Goal: Task Accomplishment & Management: Complete application form

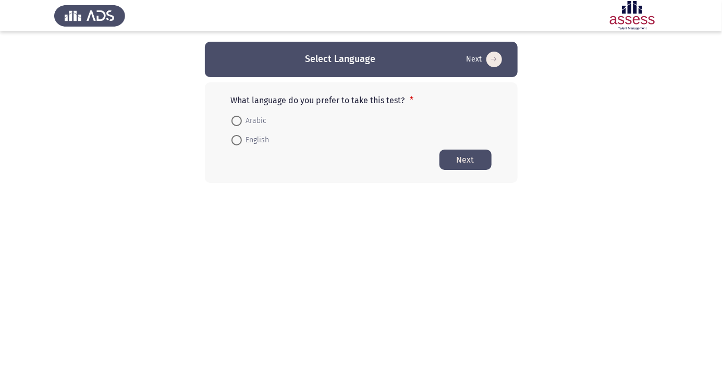
click at [258, 116] on span "Arabic" at bounding box center [254, 121] width 25 height 13
click at [242, 116] on input "Arabic" at bounding box center [236, 121] width 10 height 10
radio input "true"
click at [466, 164] on button "Next" at bounding box center [466, 159] width 52 height 20
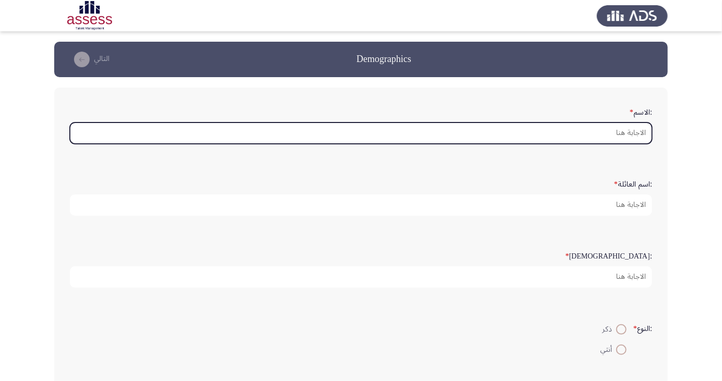
click at [607, 129] on input ":الاسم *" at bounding box center [361, 133] width 582 height 21
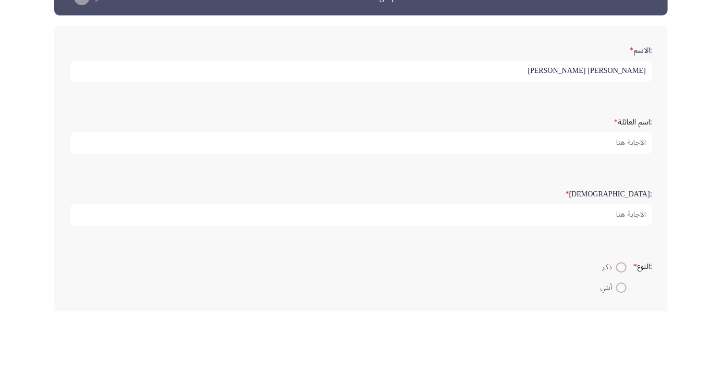
click at [550, 130] on input "مصطفى على محمد مقلد" at bounding box center [361, 133] width 582 height 21
type input "مصطفى"
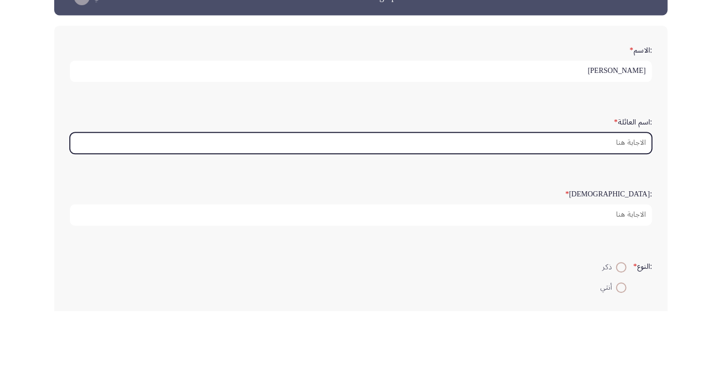
click at [625, 200] on input ":اسم العائلة *" at bounding box center [361, 204] width 582 height 21
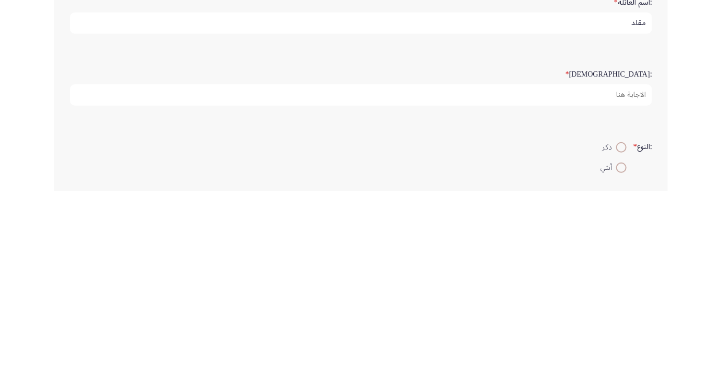
type input "مقلد"
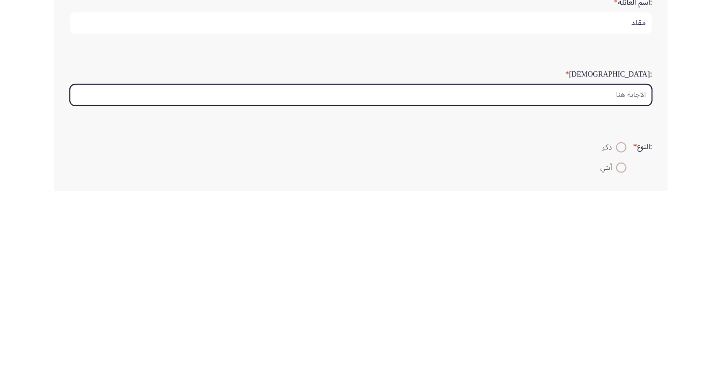
click at [615, 272] on input ":السن *" at bounding box center [361, 276] width 582 height 21
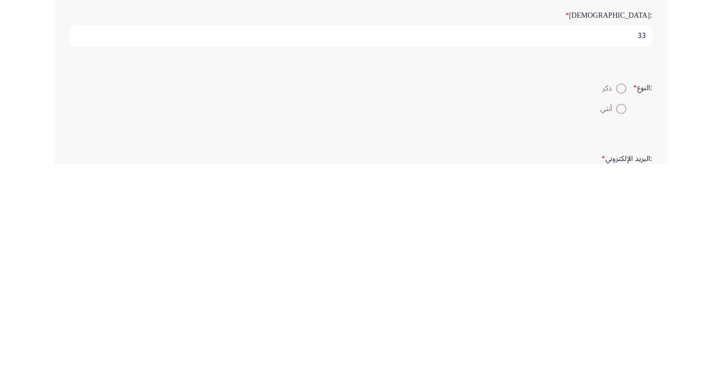
type input "33"
click at [621, 298] on span at bounding box center [621, 298] width 0 height 0
click at [620, 296] on input "ذكر" at bounding box center [621, 297] width 10 height 10
radio input "true"
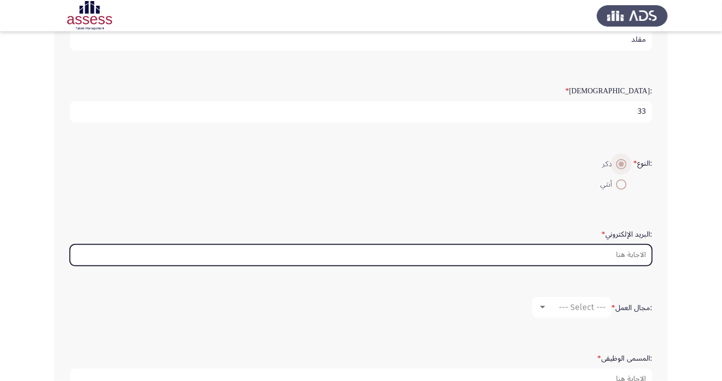
click at [608, 250] on input ":البريد الإلكتروني *" at bounding box center [361, 255] width 582 height 21
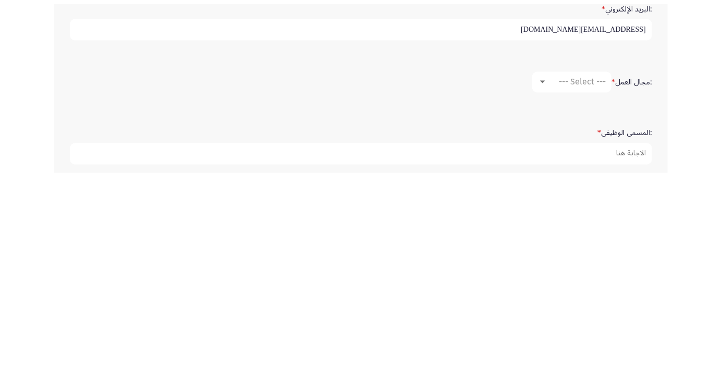
scroll to position [190, 0]
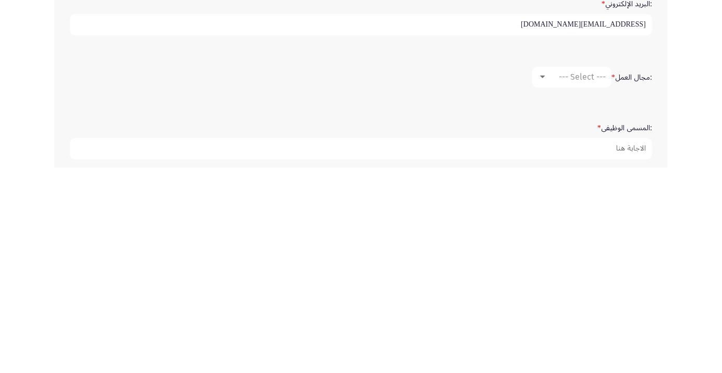
type input "Mostafa.ali.maklad@gmail.com"
click at [564, 277] on span "--- Select ---" at bounding box center [582, 282] width 47 height 10
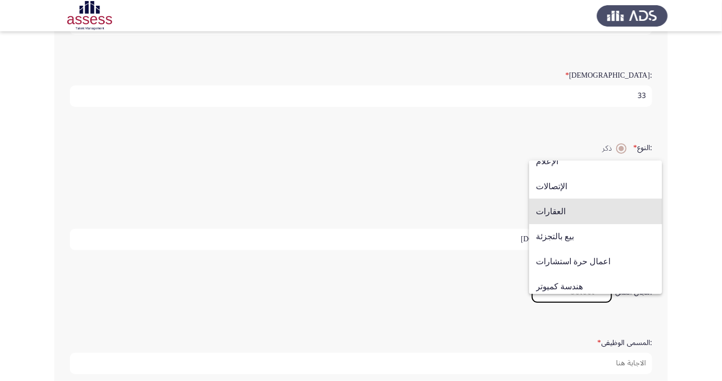
scroll to position [314, 0]
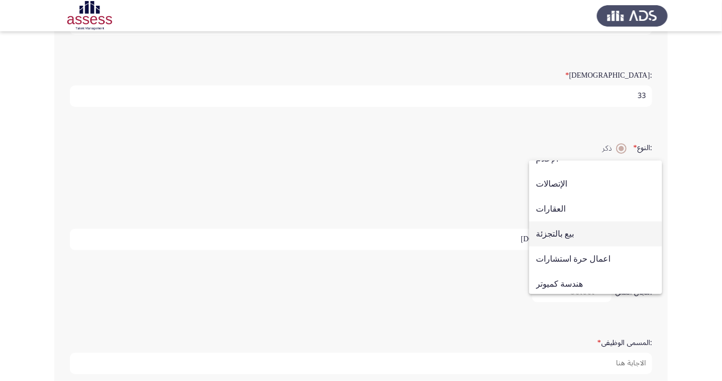
click at [610, 237] on span "بيع بالتجزئة" at bounding box center [595, 234] width 119 height 25
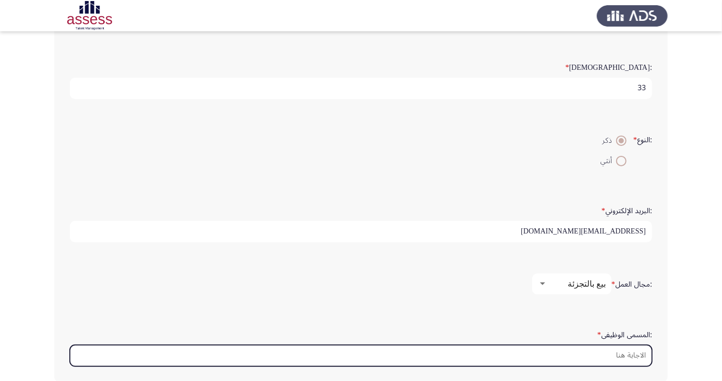
click at [632, 354] on input ":المسمى الوظيفى *" at bounding box center [361, 355] width 582 height 21
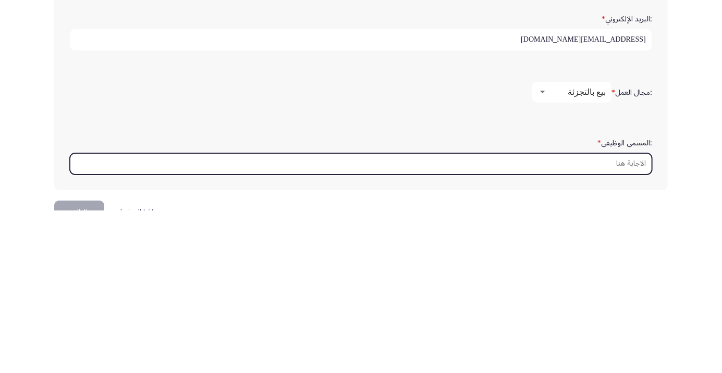
scroll to position [247, 0]
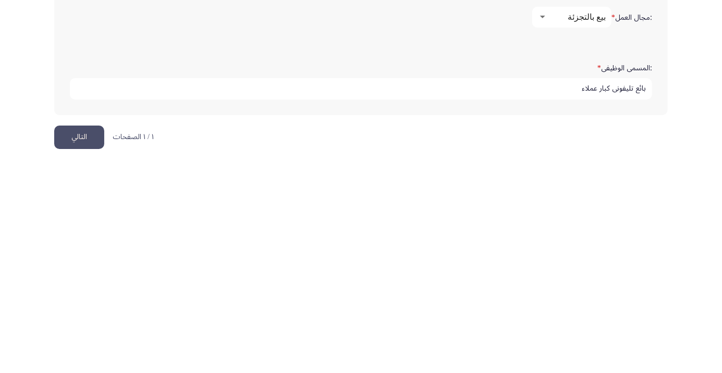
type input "بائع تليفونى كبار عملاء"
click at [77, 343] on button "التالي" at bounding box center [79, 346] width 50 height 23
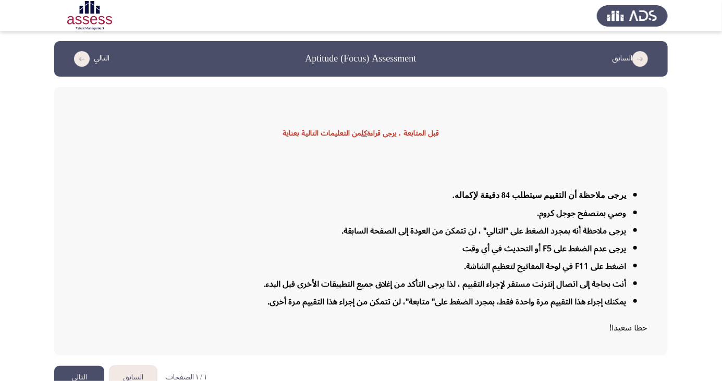
scroll to position [17, 0]
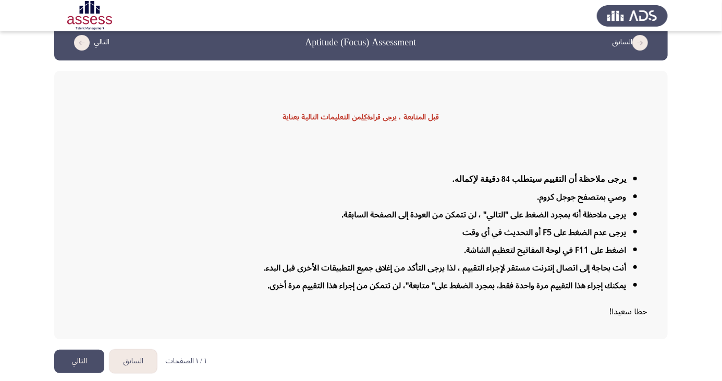
click at [76, 373] on button "التالي" at bounding box center [79, 361] width 50 height 23
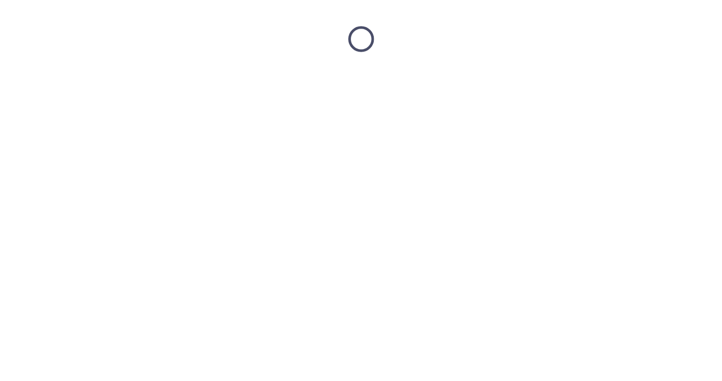
scroll to position [0, 0]
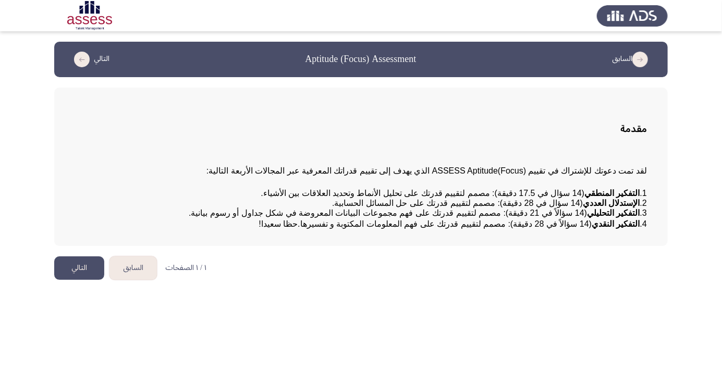
click at [62, 280] on button "التالي" at bounding box center [79, 268] width 50 height 23
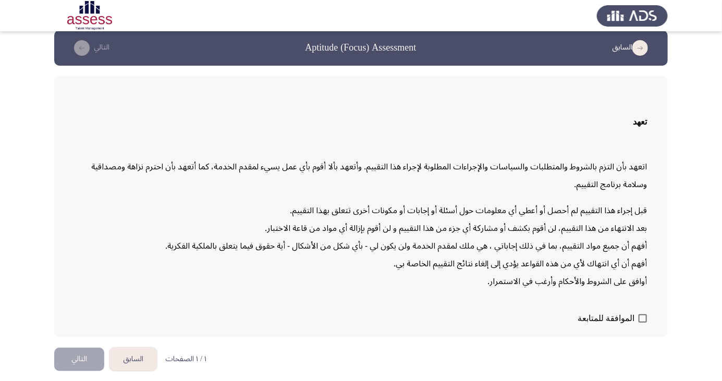
scroll to position [22, 0]
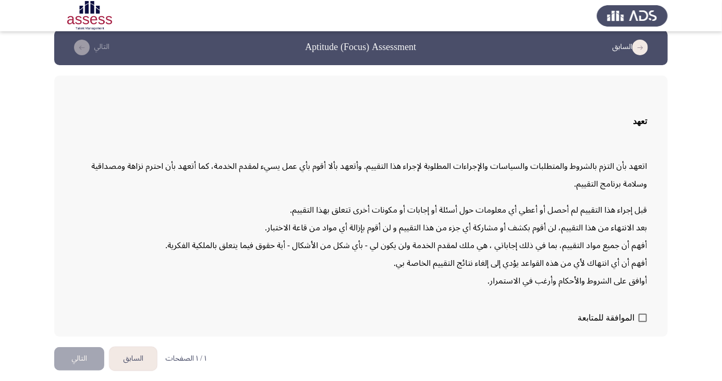
click at [644, 322] on span at bounding box center [643, 318] width 8 height 8
click at [643, 323] on input "الموافقة للمتابعة" at bounding box center [642, 322] width 1 height 1
checkbox input "true"
click at [87, 371] on button "التالي" at bounding box center [79, 358] width 50 height 23
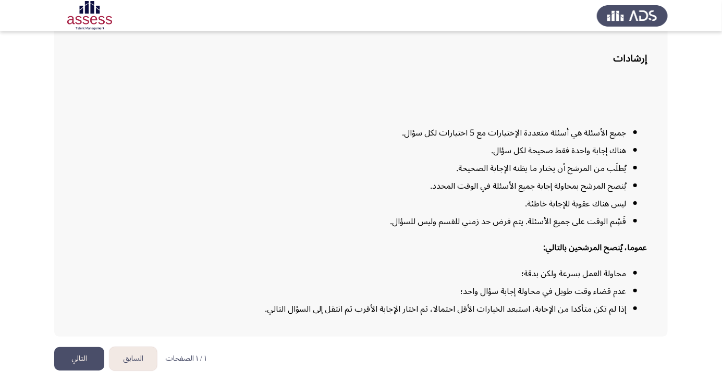
scroll to position [77, 0]
click at [85, 371] on button "التالي" at bounding box center [79, 358] width 50 height 23
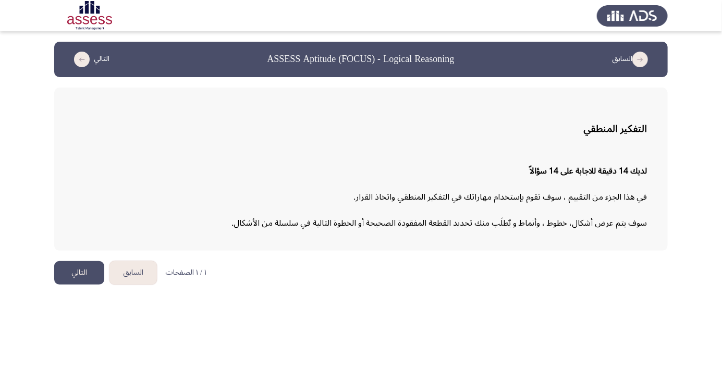
click at [77, 275] on button "التالي" at bounding box center [79, 272] width 50 height 23
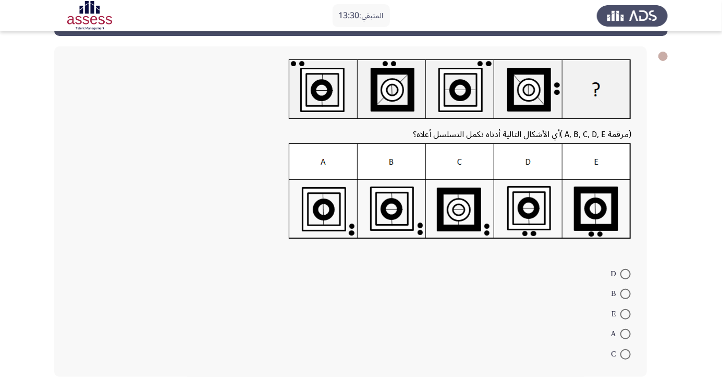
scroll to position [66, 0]
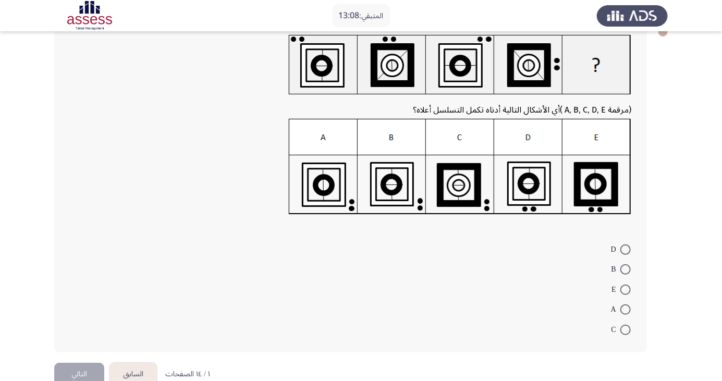
click at [396, 190] on img at bounding box center [460, 167] width 343 height 96
click at [630, 274] on span at bounding box center [625, 269] width 10 height 10
click at [630, 274] on input "B" at bounding box center [625, 269] width 10 height 10
radio input "true"
click at [103, 367] on button "التالي" at bounding box center [79, 372] width 50 height 23
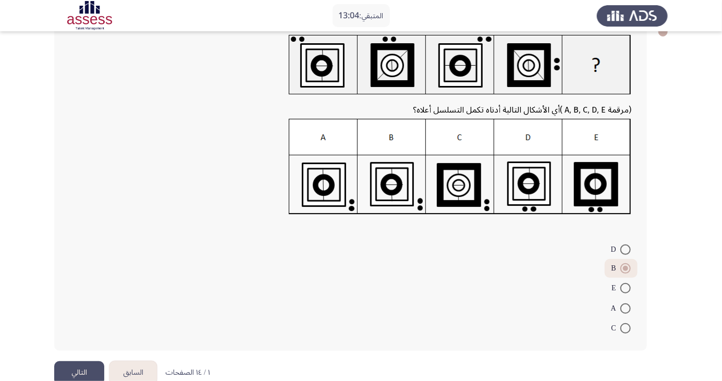
scroll to position [0, 0]
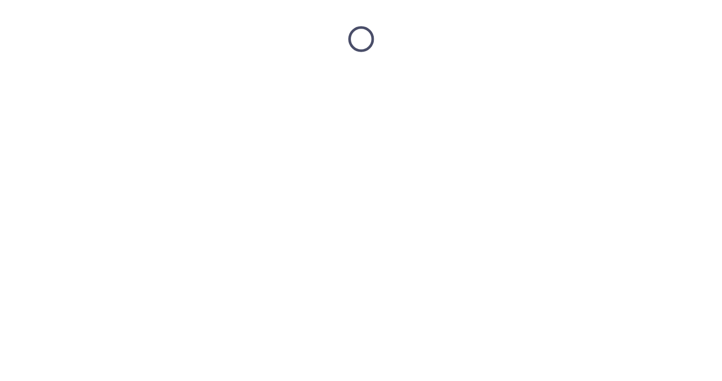
click at [99, 78] on html at bounding box center [361, 39] width 722 height 78
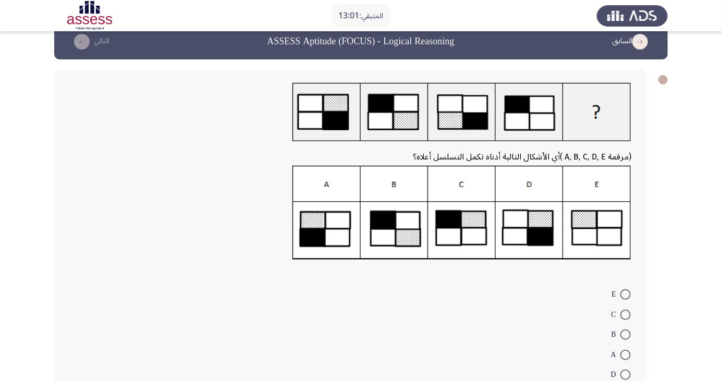
scroll to position [20, 0]
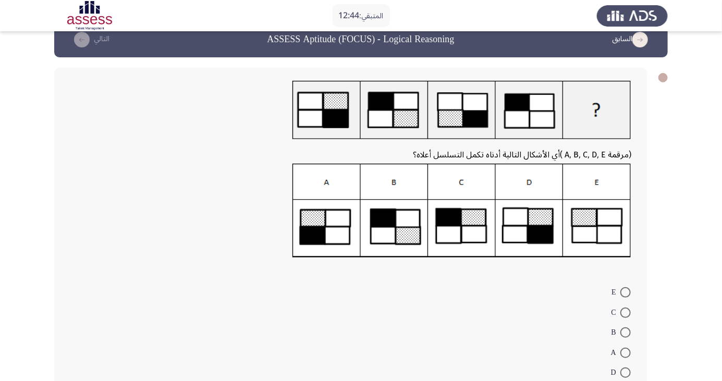
click at [535, 234] on img at bounding box center [461, 211] width 339 height 94
click at [626, 372] on span at bounding box center [625, 373] width 10 height 10
click at [626, 372] on input "D" at bounding box center [625, 373] width 10 height 10
radio input "true"
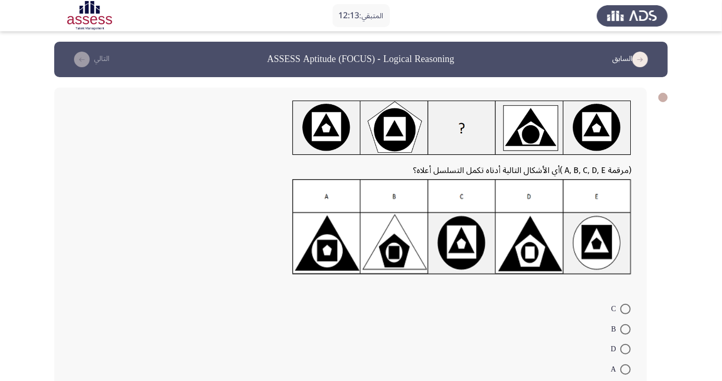
click at [601, 250] on img at bounding box center [461, 226] width 339 height 95
radio input "true"
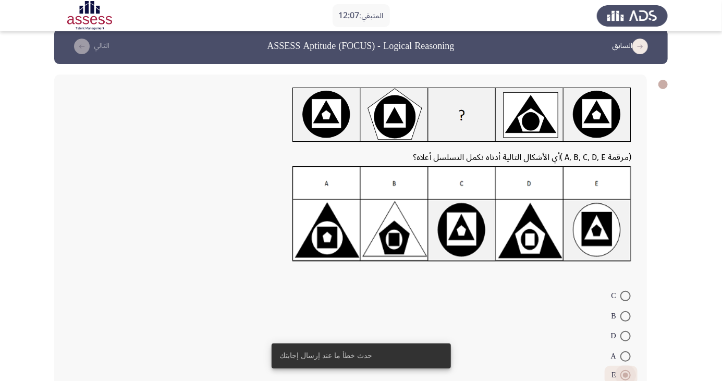
scroll to position [13, 0]
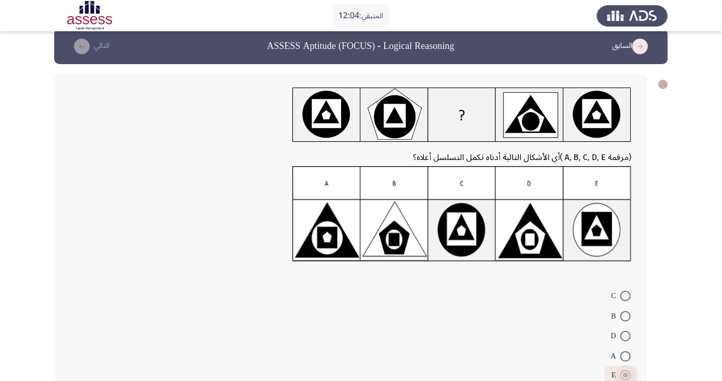
click at [626, 356] on span at bounding box center [625, 356] width 10 height 10
click at [626, 356] on input "A" at bounding box center [625, 356] width 10 height 10
radio input "true"
click at [629, 374] on span at bounding box center [625, 375] width 10 height 10
click at [629, 374] on input "E" at bounding box center [625, 375] width 10 height 10
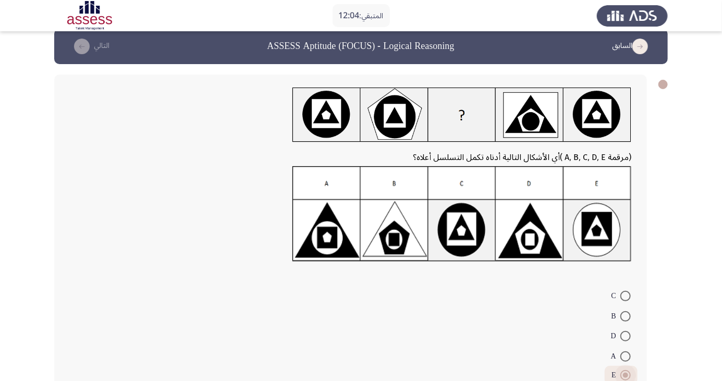
radio input "true"
radio input "false"
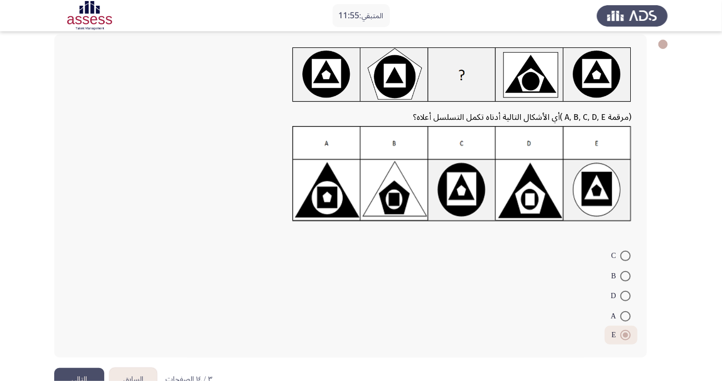
scroll to position [57, 0]
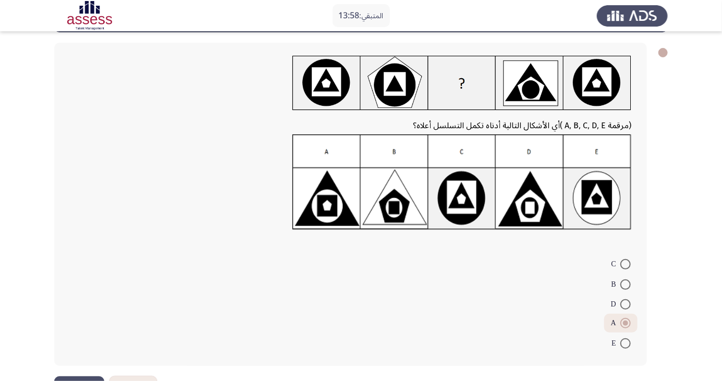
scroll to position [45, 0]
click at [331, 221] on img at bounding box center [461, 182] width 339 height 95
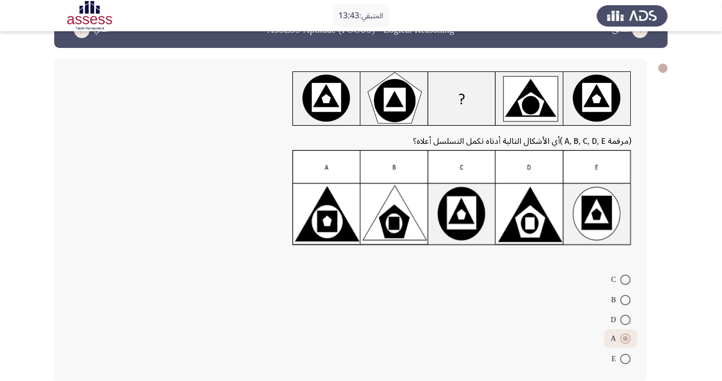
scroll to position [31, 0]
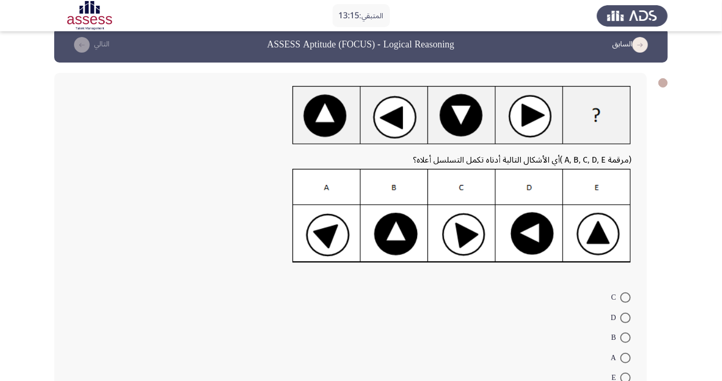
scroll to position [14, 0]
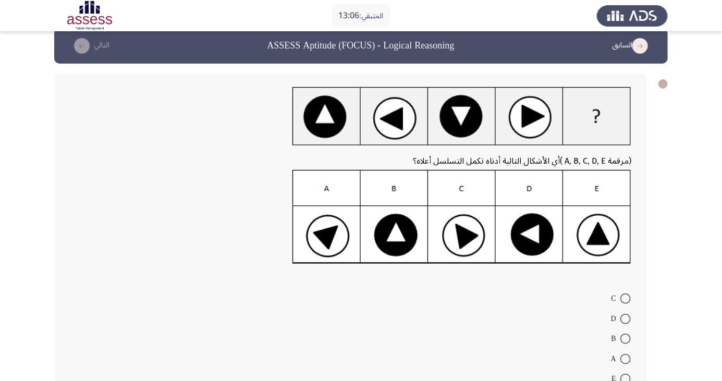
click at [398, 236] on img at bounding box center [461, 217] width 339 height 94
click at [626, 338] on span at bounding box center [625, 339] width 10 height 10
click at [626, 338] on input "B" at bounding box center [625, 339] width 10 height 10
radio input "true"
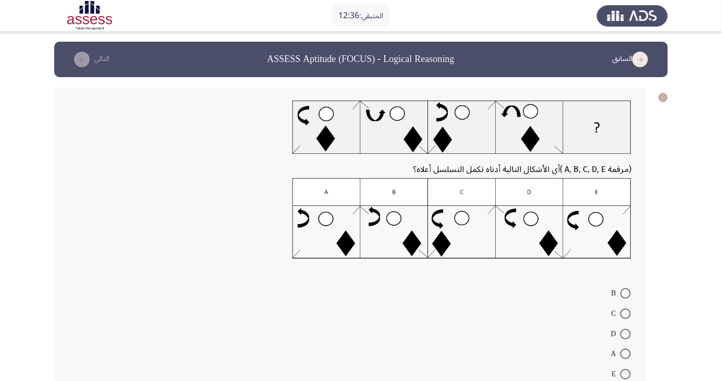
click at [596, 217] on img at bounding box center [461, 218] width 339 height 81
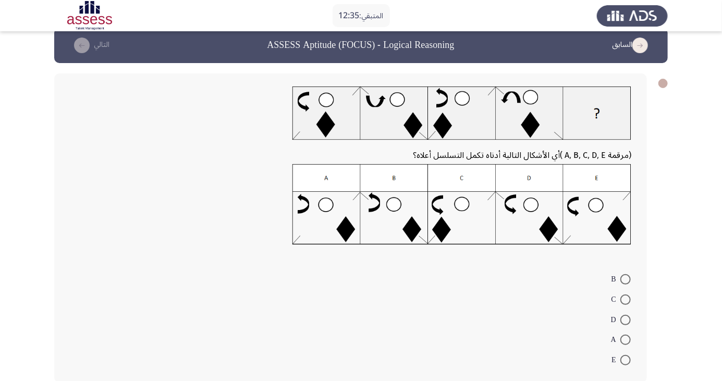
scroll to position [17, 0]
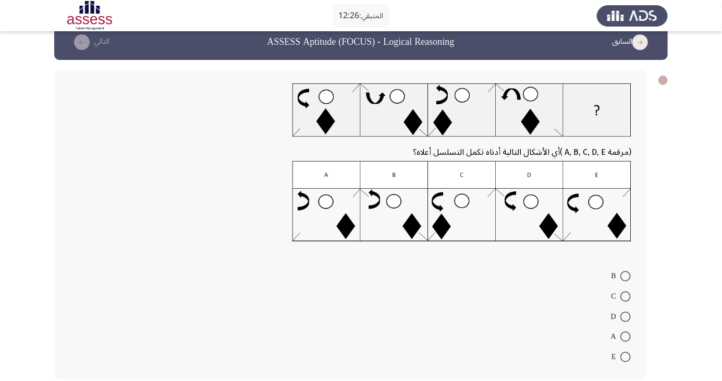
click at [465, 202] on img at bounding box center [461, 201] width 339 height 81
click at [626, 296] on span at bounding box center [625, 296] width 10 height 10
click at [626, 296] on input "C" at bounding box center [625, 296] width 10 height 10
radio input "true"
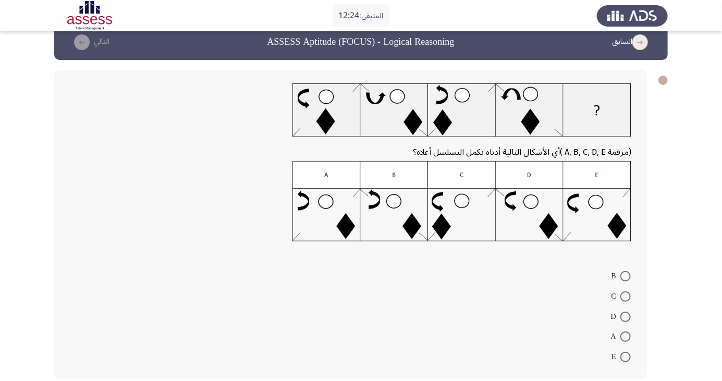
scroll to position [16, 0]
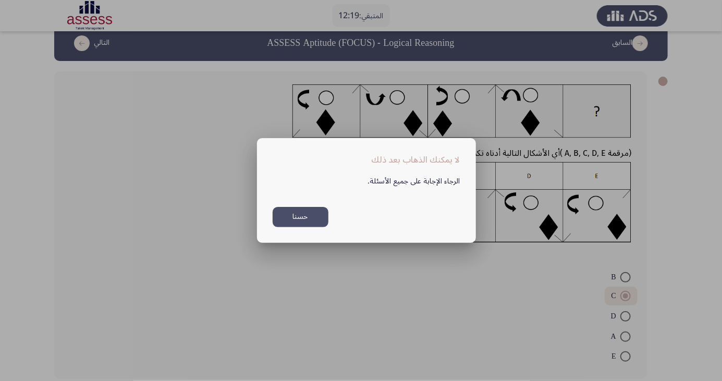
click at [311, 227] on button "حسنا" at bounding box center [301, 217] width 56 height 20
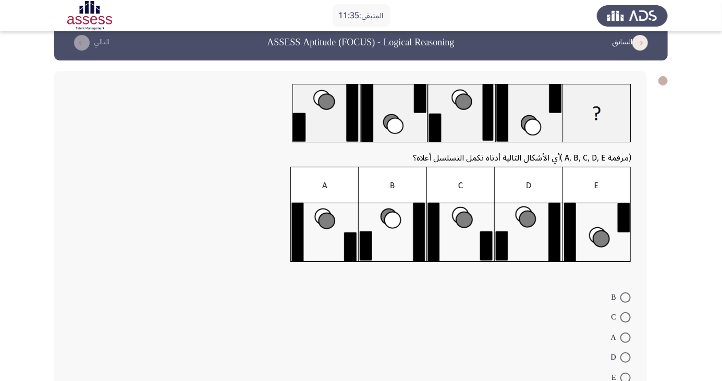
scroll to position [11, 0]
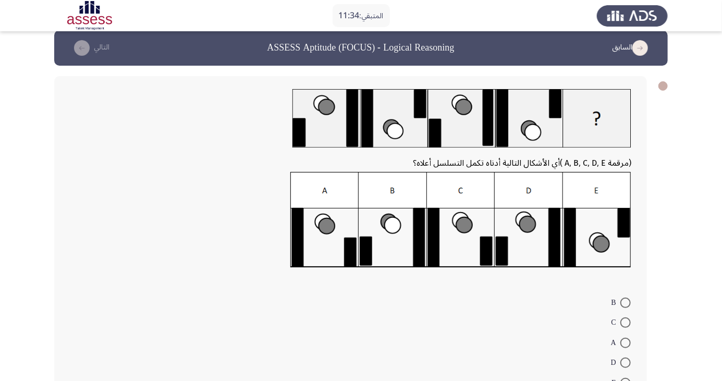
click at [390, 228] on img at bounding box center [460, 220] width 341 height 96
click at [626, 302] on span at bounding box center [625, 303] width 10 height 10
click at [626, 302] on input "B" at bounding box center [625, 303] width 10 height 10
radio input "true"
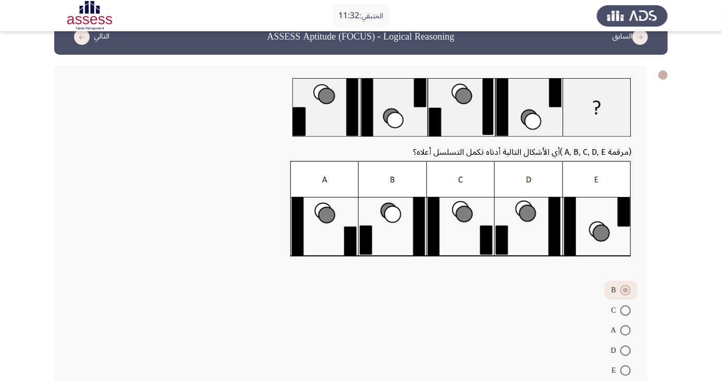
scroll to position [36, 0]
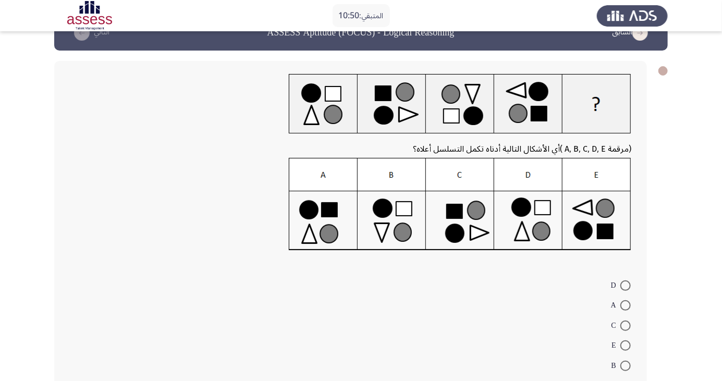
scroll to position [24, 0]
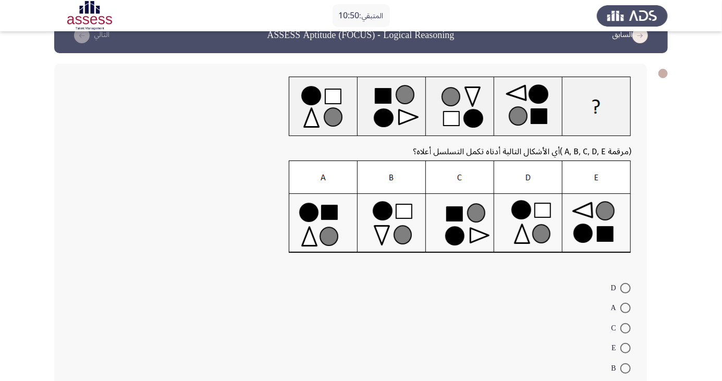
click at [406, 216] on img at bounding box center [460, 207] width 343 height 93
click at [629, 368] on span at bounding box center [625, 368] width 10 height 10
click at [629, 368] on input "B" at bounding box center [625, 368] width 10 height 10
radio input "true"
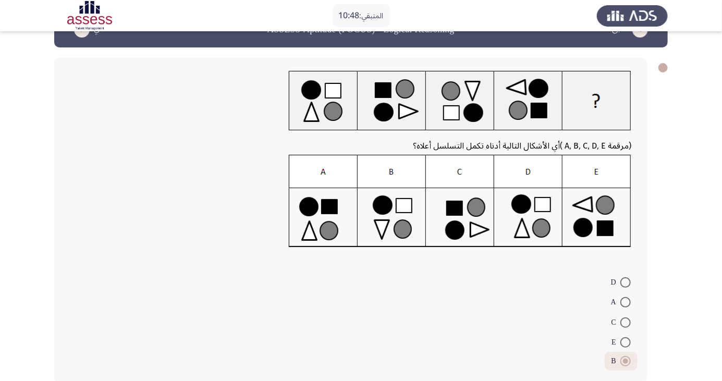
scroll to position [34, 0]
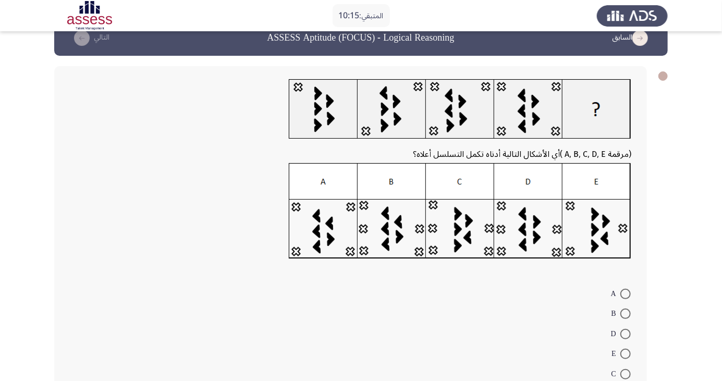
scroll to position [20, 0]
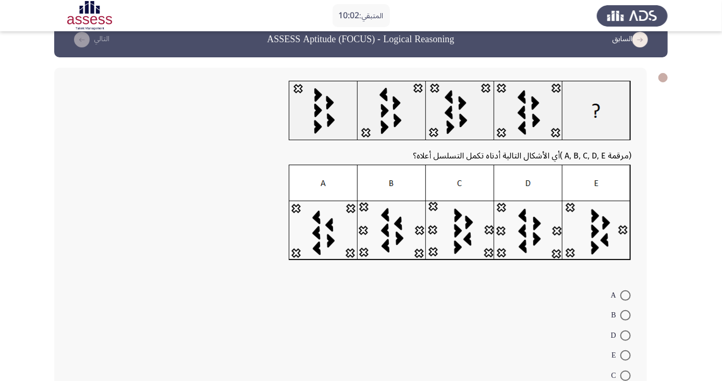
click at [532, 234] on img at bounding box center [460, 213] width 343 height 96
click at [626, 335] on span at bounding box center [625, 336] width 10 height 10
click at [626, 335] on input "D" at bounding box center [625, 336] width 10 height 10
radio input "true"
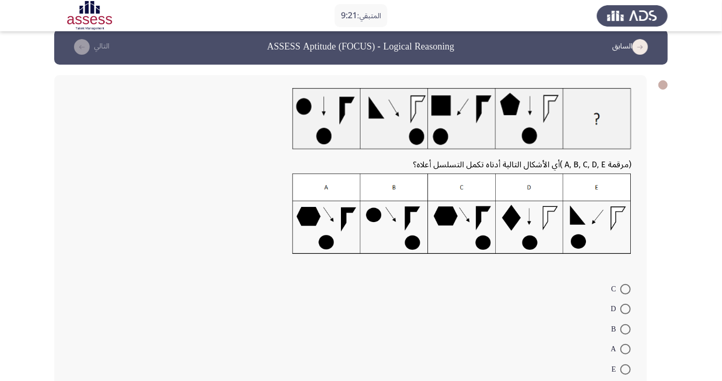
scroll to position [13, 0]
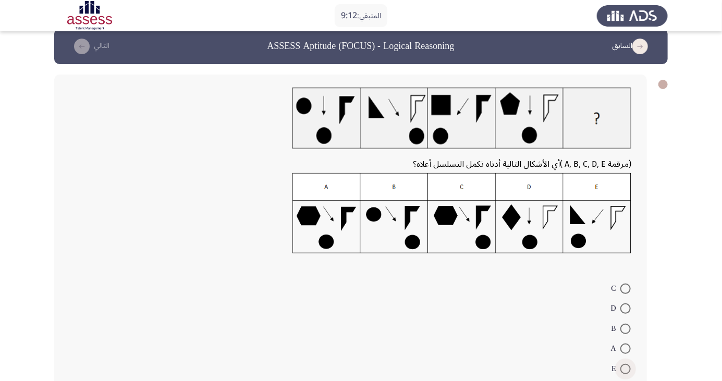
click at [626, 369] on span at bounding box center [625, 369] width 10 height 10
click at [626, 369] on input "E" at bounding box center [625, 369] width 10 height 10
radio input "true"
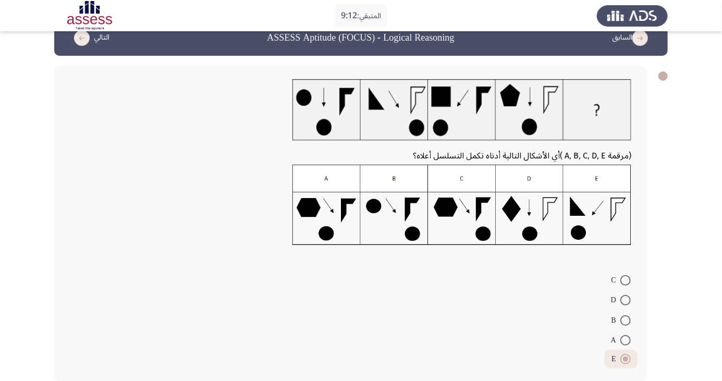
scroll to position [24, 0]
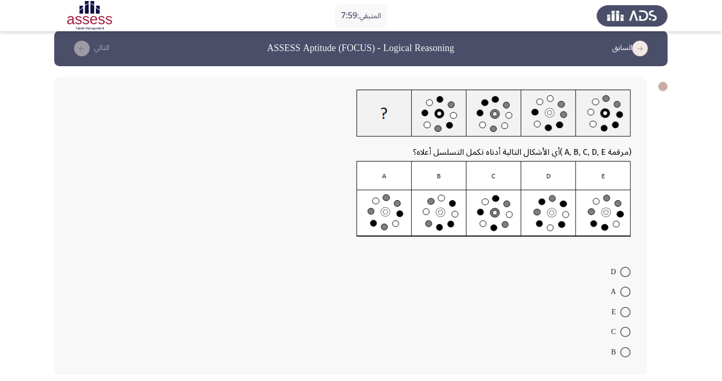
scroll to position [31, 0]
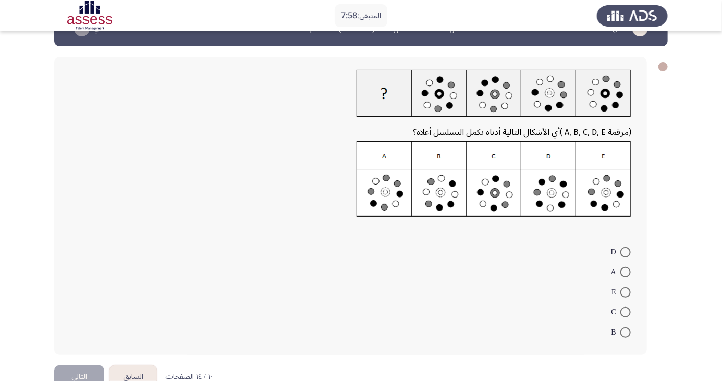
click at [438, 193] on img at bounding box center [494, 179] width 275 height 76
click at [626, 332] on span at bounding box center [625, 332] width 10 height 10
click at [626, 332] on input "B" at bounding box center [625, 332] width 10 height 10
radio input "true"
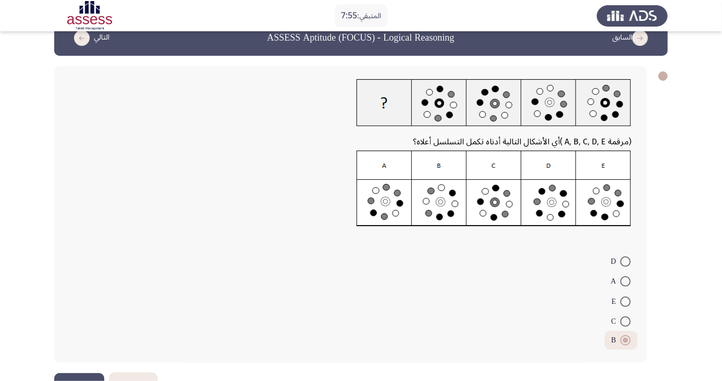
scroll to position [5, 0]
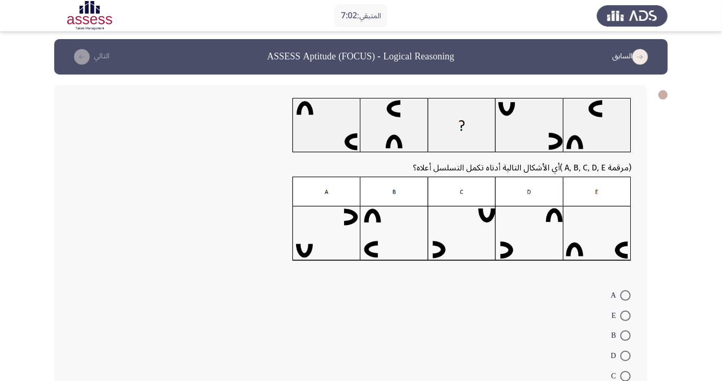
scroll to position [0, 0]
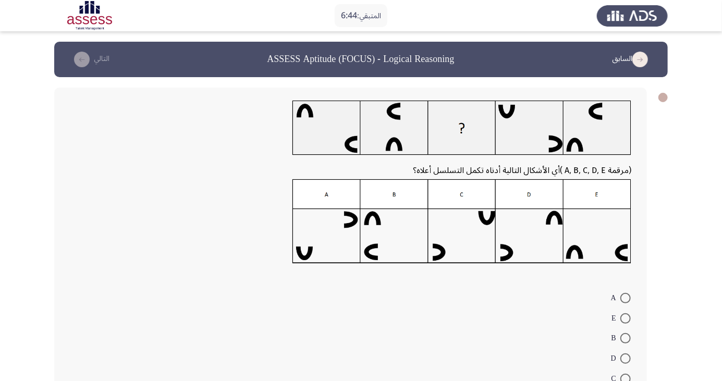
click at [393, 247] on img at bounding box center [461, 221] width 339 height 84
click at [627, 341] on span at bounding box center [625, 338] width 10 height 10
click at [627, 341] on input "B" at bounding box center [625, 338] width 10 height 10
radio input "true"
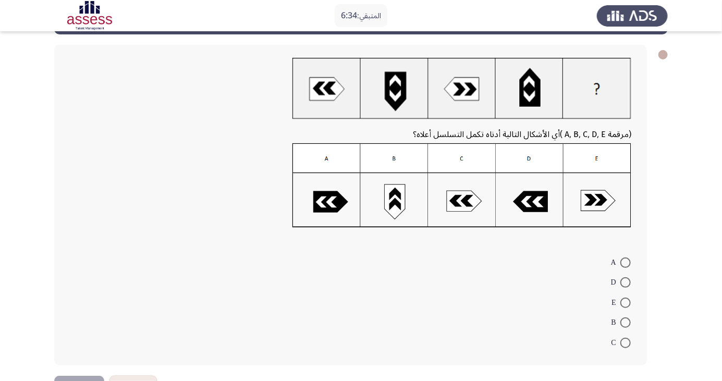
scroll to position [42, 0]
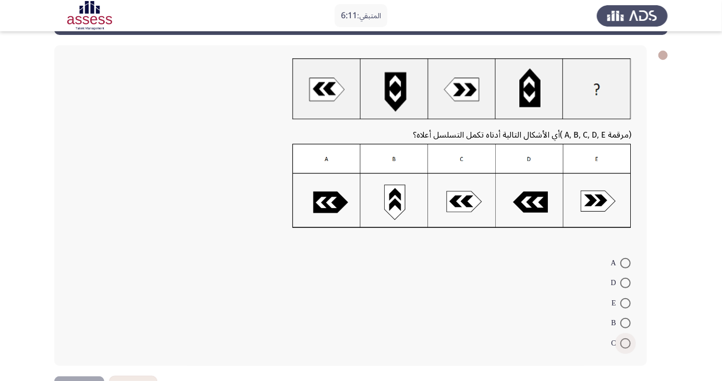
click at [626, 343] on span at bounding box center [625, 343] width 10 height 10
click at [626, 343] on input "C" at bounding box center [625, 343] width 10 height 10
radio input "true"
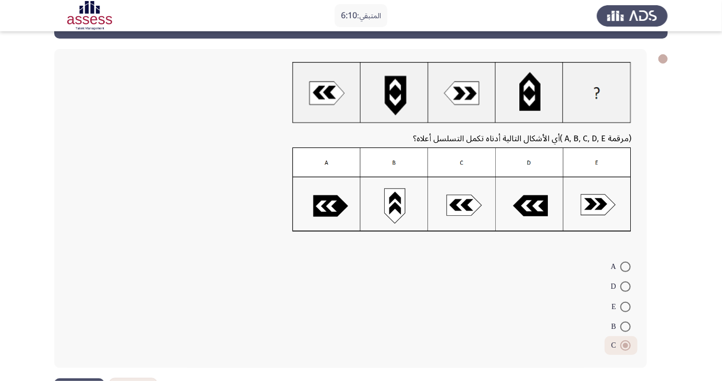
scroll to position [28, 0]
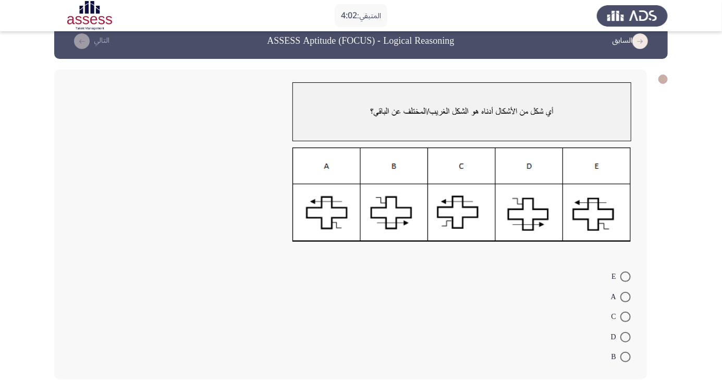
scroll to position [15, 0]
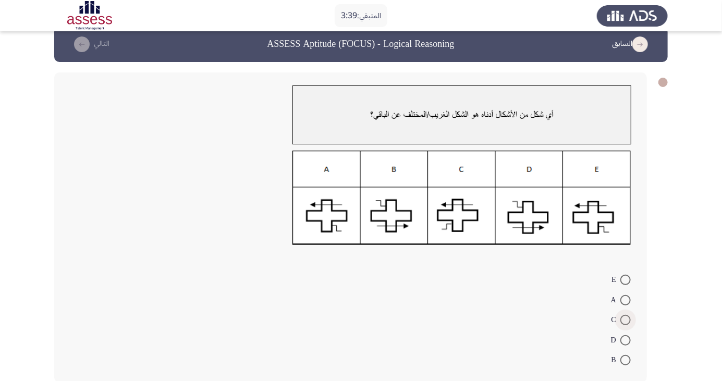
click at [626, 320] on span at bounding box center [625, 320] width 10 height 10
click at [626, 320] on input "C" at bounding box center [625, 320] width 10 height 10
radio input "true"
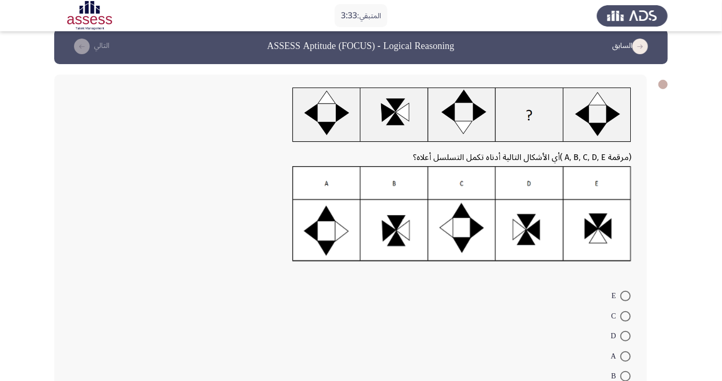
scroll to position [14, 0]
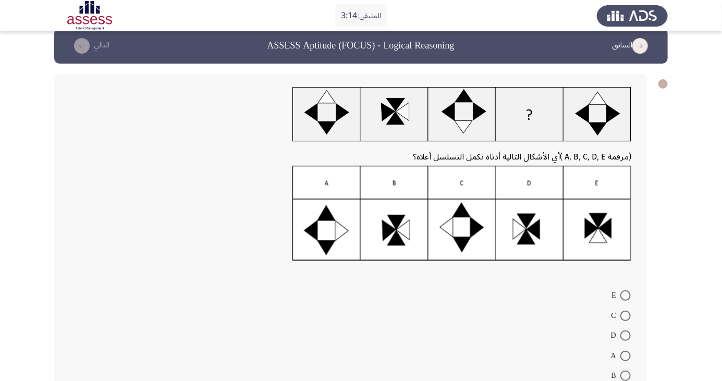
click at [389, 235] on img at bounding box center [461, 213] width 339 height 95
click at [626, 375] on span at bounding box center [625, 376] width 10 height 10
click at [626, 375] on input "B" at bounding box center [625, 376] width 10 height 10
radio input "true"
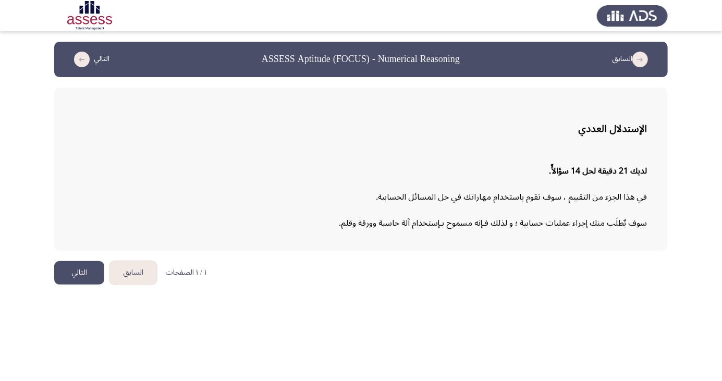
click at [88, 272] on button "التالي" at bounding box center [79, 272] width 50 height 23
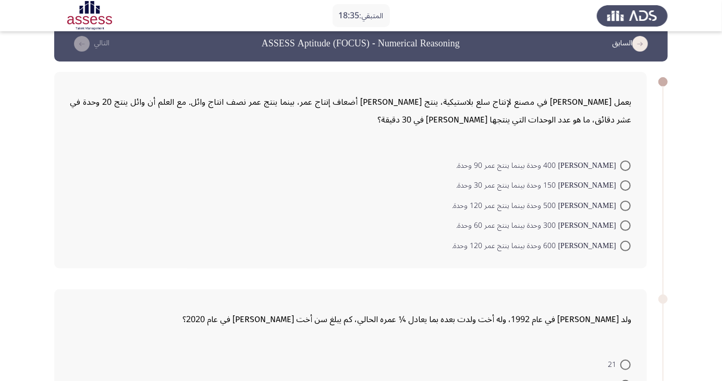
scroll to position [9, 0]
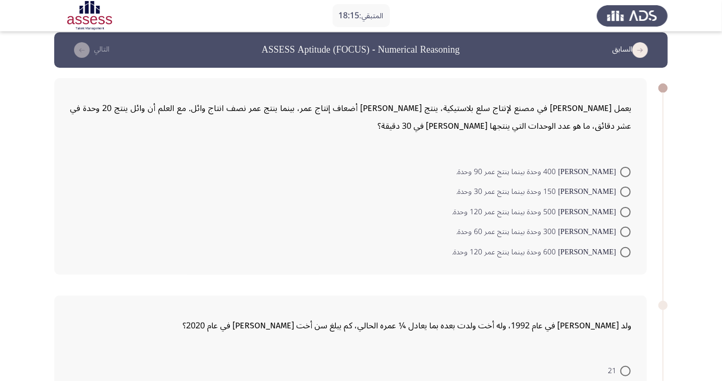
click at [622, 190] on span at bounding box center [625, 192] width 10 height 10
click at [622, 190] on input "[PERSON_NAME] 150 وحدة بينما ينتج عمر 30 وحدة." at bounding box center [625, 192] width 10 height 10
radio input "true"
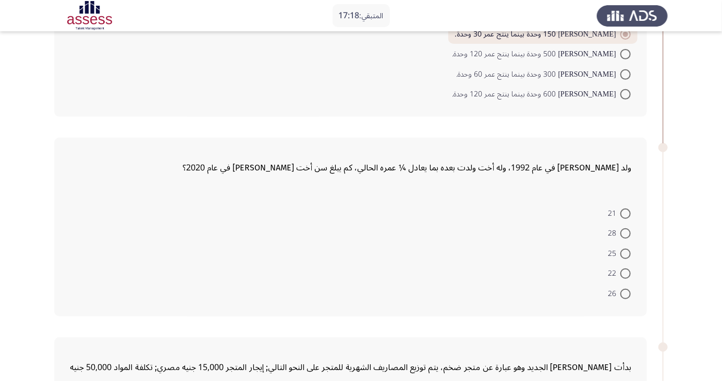
scroll to position [161, 0]
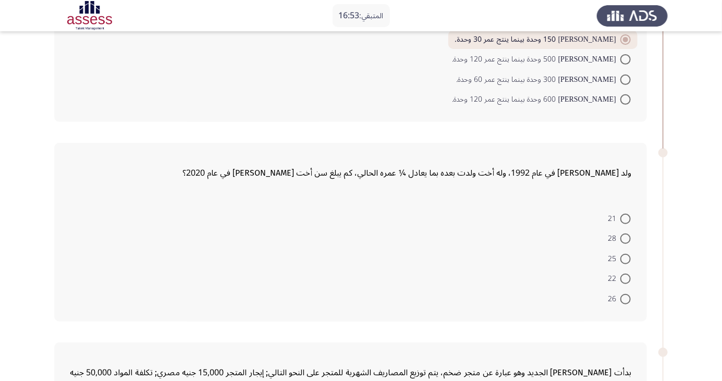
click at [626, 217] on span at bounding box center [625, 219] width 10 height 10
click at [626, 217] on input "21" at bounding box center [625, 219] width 10 height 10
radio input "true"
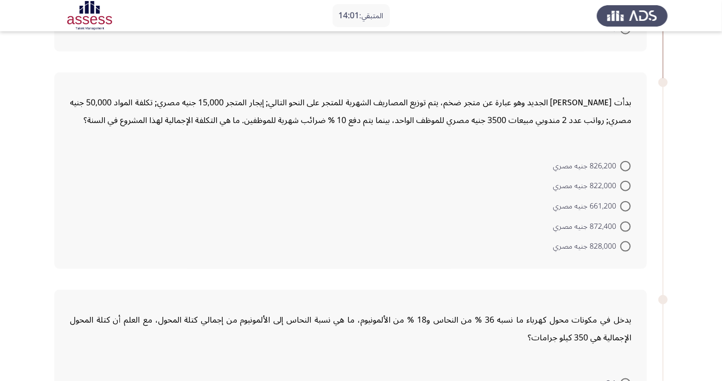
scroll to position [416, 0]
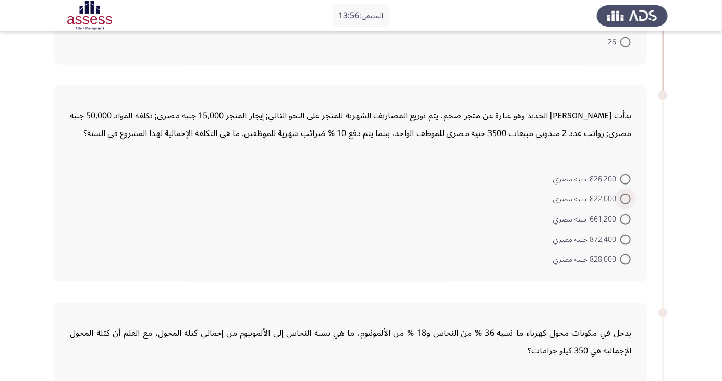
click at [626, 198] on span at bounding box center [625, 199] width 10 height 10
click at [626, 198] on input "822,000 جنيه مصري" at bounding box center [625, 199] width 10 height 10
radio input "true"
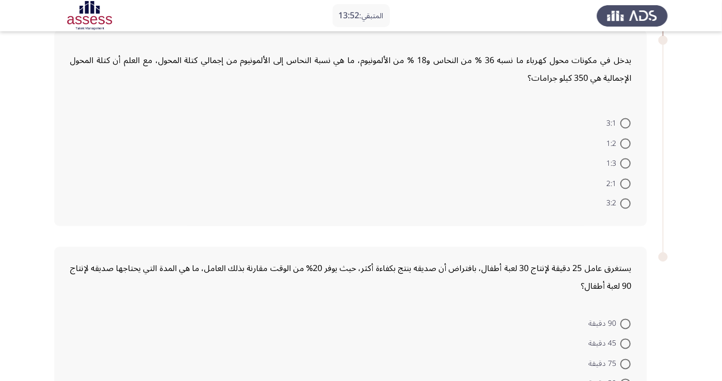
scroll to position [692, 0]
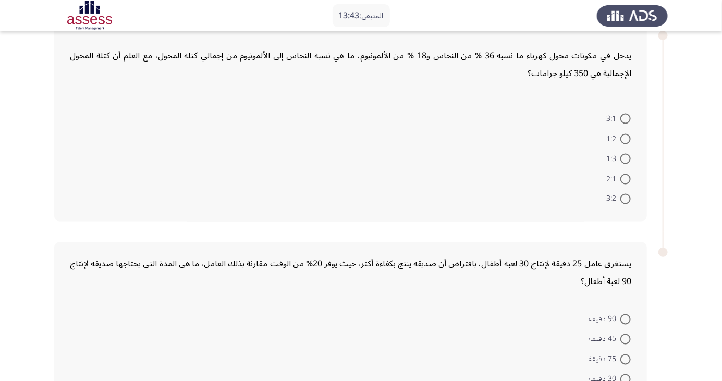
click at [487, 318] on form "90 دقيقة 45 دقيقة 75 دقيقة 30 دقيقة 60 دقيقة" at bounding box center [351, 359] width 562 height 101
click at [498, 330] on form "90 دقيقة 45 دقيقة 75 دقيقة 30 دقيقة 60 دقيقة" at bounding box center [351, 359] width 562 height 101
click at [626, 117] on span at bounding box center [625, 119] width 10 height 10
click at [626, 117] on input "3:1" at bounding box center [625, 119] width 10 height 10
radio input "true"
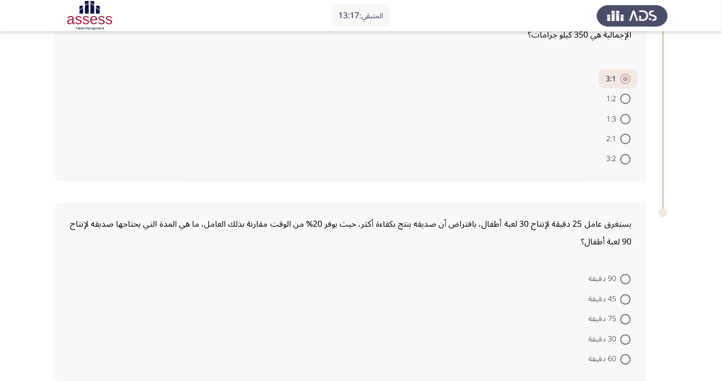
scroll to position [733, 0]
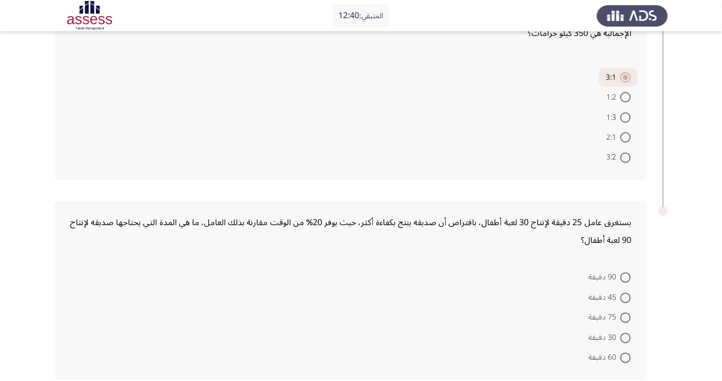
click at [626, 356] on span at bounding box center [625, 358] width 10 height 10
click at [626, 356] on input "60 دقيقة" at bounding box center [625, 358] width 10 height 10
radio input "true"
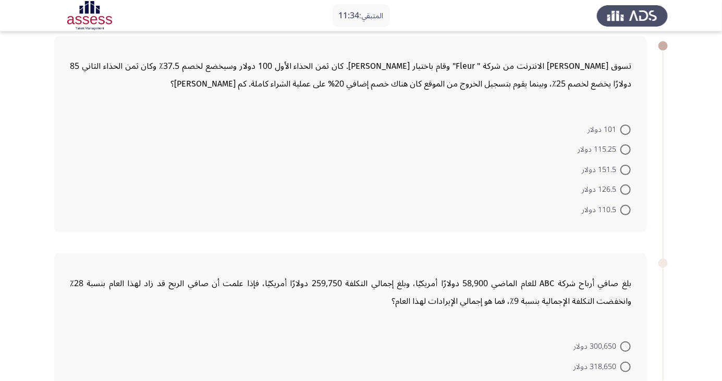
scroll to position [67, 0]
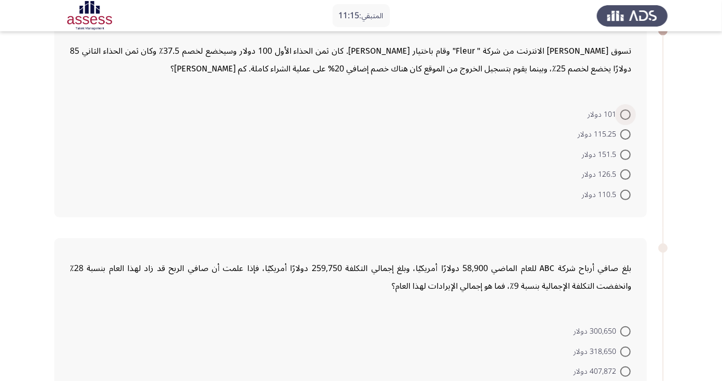
click at [626, 113] on span at bounding box center [625, 114] width 10 height 10
click at [626, 113] on input "101 دولار" at bounding box center [625, 114] width 10 height 10
radio input "true"
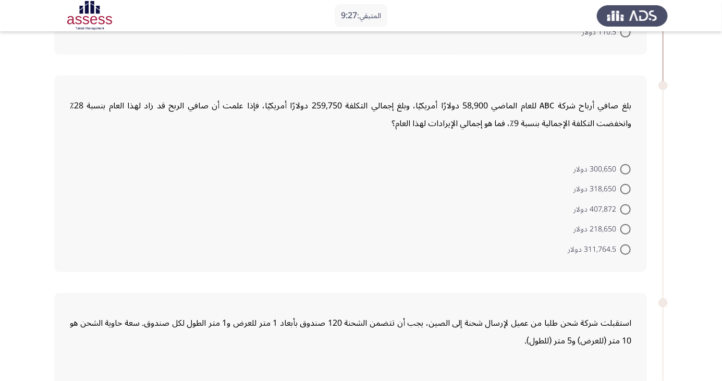
scroll to position [228, 0]
click at [631, 253] on span at bounding box center [625, 250] width 10 height 10
click at [631, 253] on input "311,764.5 دولار" at bounding box center [625, 250] width 10 height 10
radio input "true"
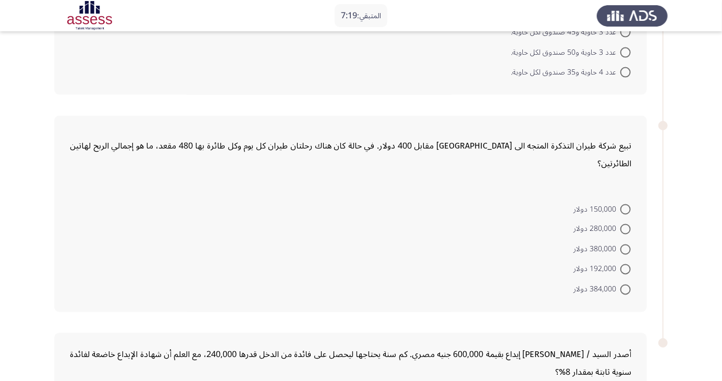
scroll to position [654, 0]
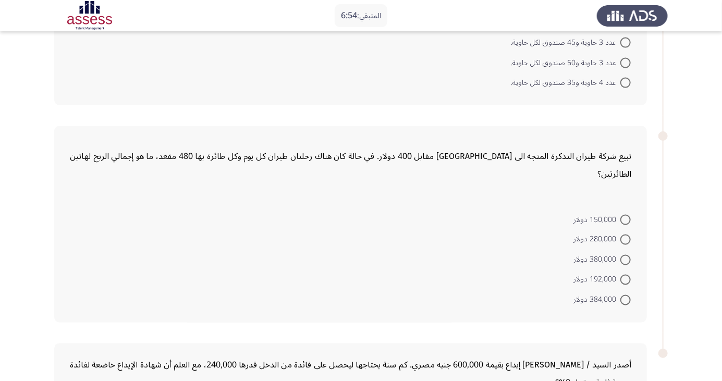
click at [626, 295] on span at bounding box center [625, 300] width 10 height 10
click at [626, 295] on input "384,000 دولار" at bounding box center [625, 300] width 10 height 10
radio input "true"
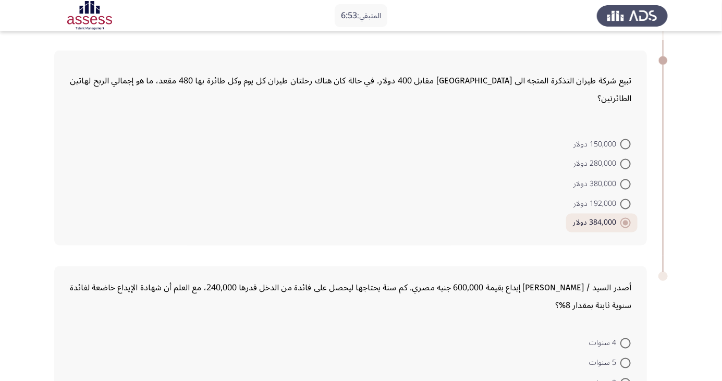
scroll to position [778, 0]
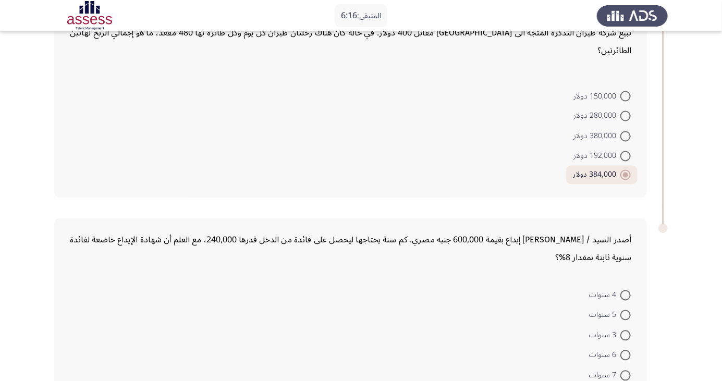
click at [626, 310] on span at bounding box center [625, 315] width 10 height 10
click at [626, 310] on input "5 سنوات" at bounding box center [625, 315] width 10 height 10
radio input "true"
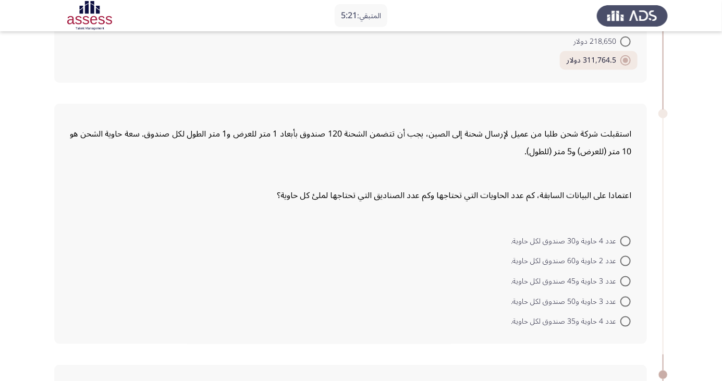
scroll to position [417, 0]
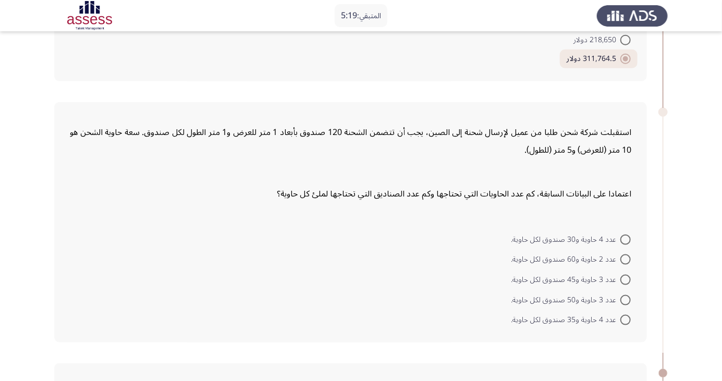
click at [621, 240] on span at bounding box center [625, 240] width 10 height 10
click at [621, 240] on input "عدد 4 حاوية و30 صندوق لكل حاوية." at bounding box center [625, 240] width 10 height 10
radio input "true"
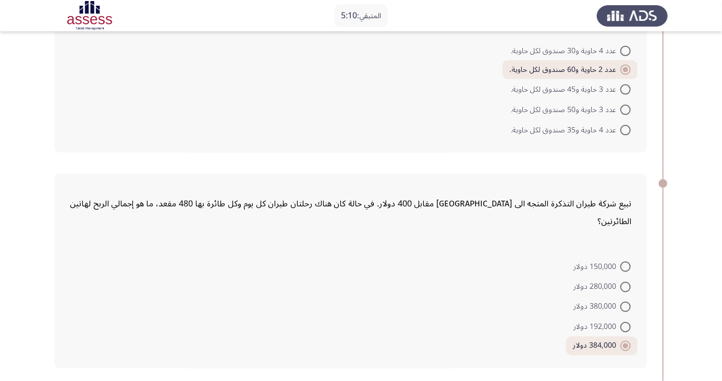
scroll to position [775, 0]
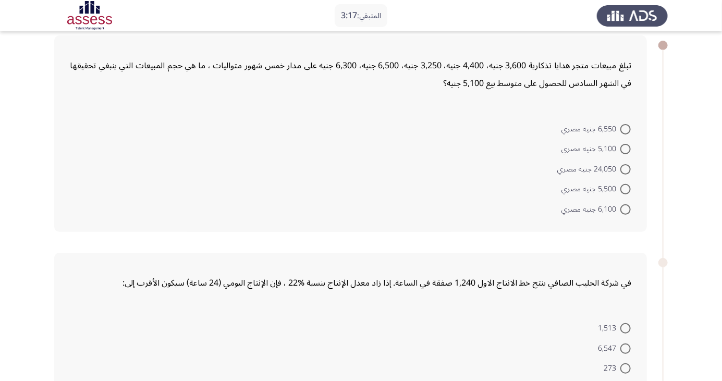
scroll to position [51, 0]
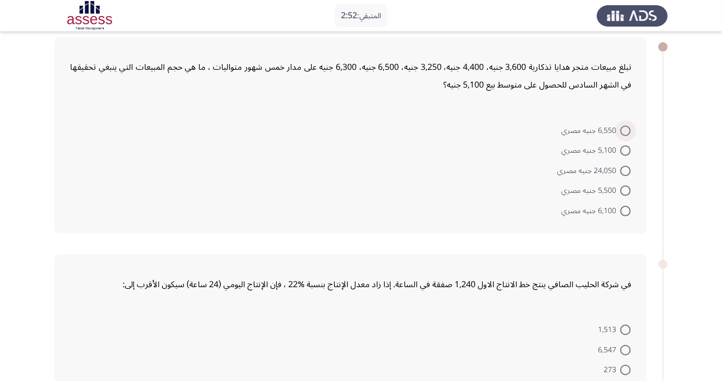
click at [626, 130] on span at bounding box center [625, 131] width 10 height 10
click at [626, 130] on input "6,550 جنيه مصري" at bounding box center [625, 131] width 10 height 10
radio input "true"
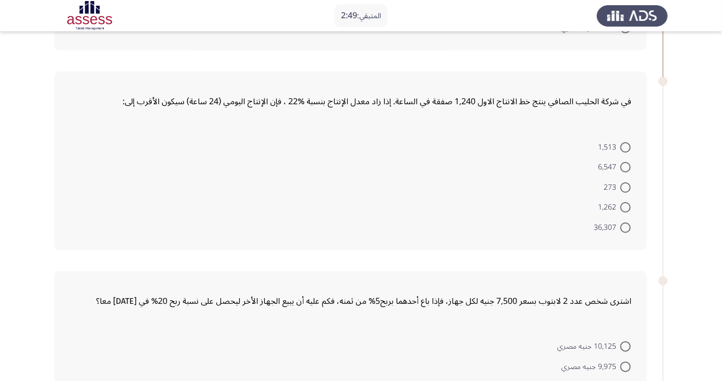
scroll to position [233, 0]
click at [417, 375] on form "10,125 جنيه مصري 9,975 جنيه مصري 10,100 جنيه مصري 8,025 جنيه مصري 1,050 جنيه مص…" at bounding box center [351, 385] width 562 height 101
click at [626, 227] on span at bounding box center [625, 228] width 10 height 10
click at [626, 227] on input "36,307" at bounding box center [625, 228] width 10 height 10
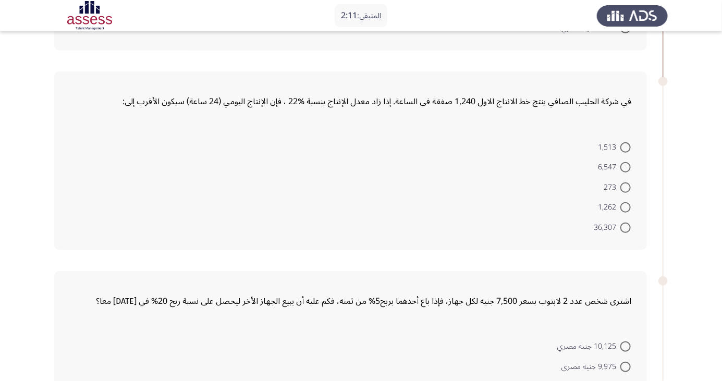
radio input "true"
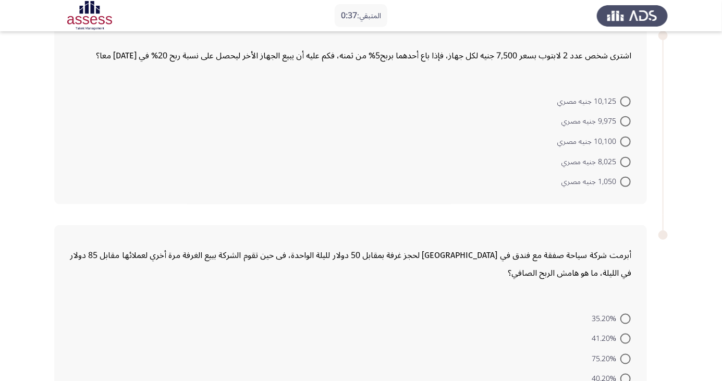
scroll to position [476, 0]
click at [625, 163] on span at bounding box center [625, 162] width 10 height 10
click at [625, 163] on input "8,025 جنيه مصري" at bounding box center [625, 162] width 10 height 10
radio input "true"
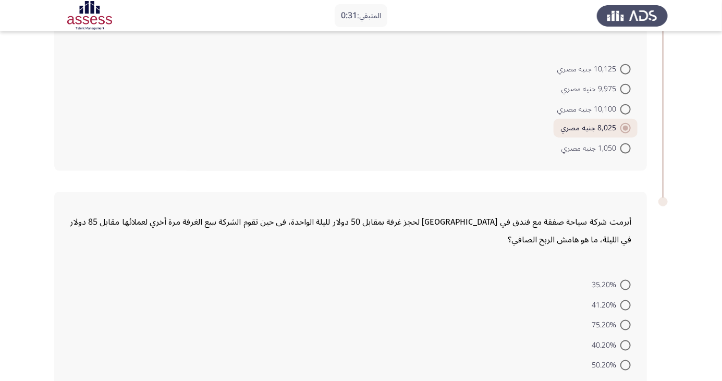
scroll to position [516, 0]
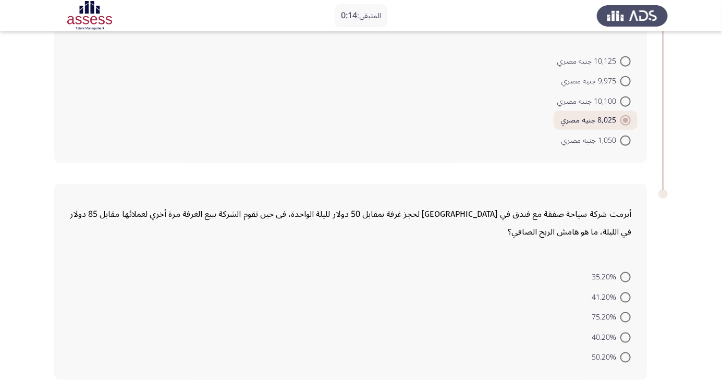
click at [626, 356] on span at bounding box center [625, 357] width 10 height 10
click at [626, 356] on input "50.20%" at bounding box center [625, 357] width 10 height 10
radio input "true"
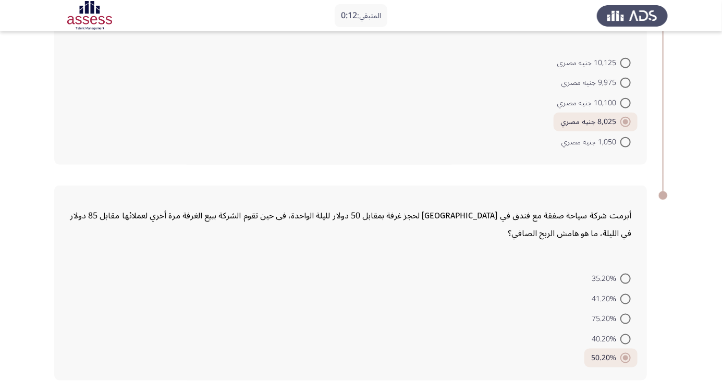
scroll to position [0, 0]
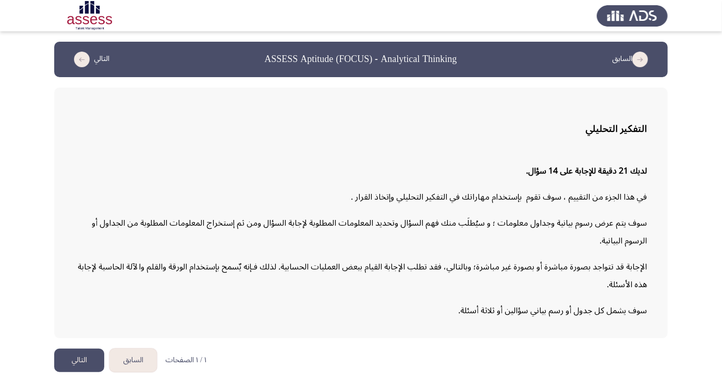
click at [97, 372] on button "التالي" at bounding box center [79, 360] width 50 height 23
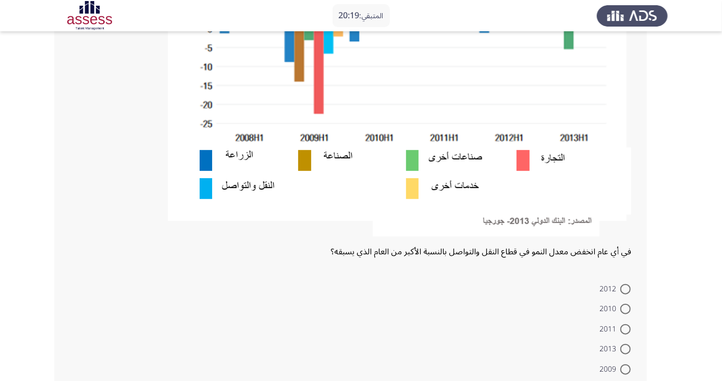
scroll to position [257, 0]
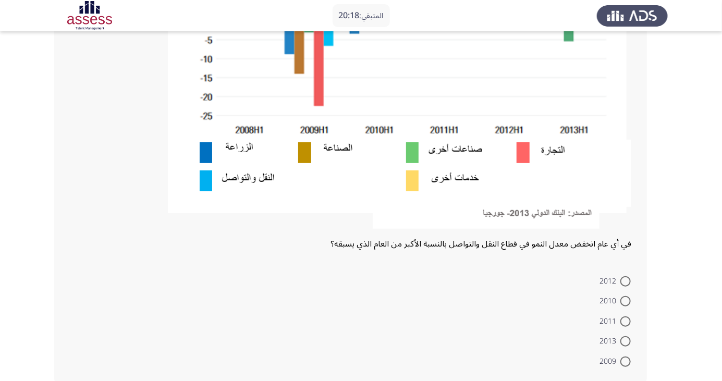
click at [617, 349] on mat-radio-button "2013" at bounding box center [615, 341] width 45 height 20
click at [626, 361] on span at bounding box center [625, 362] width 10 height 10
click at [626, 361] on input "2009" at bounding box center [625, 362] width 10 height 10
radio input "true"
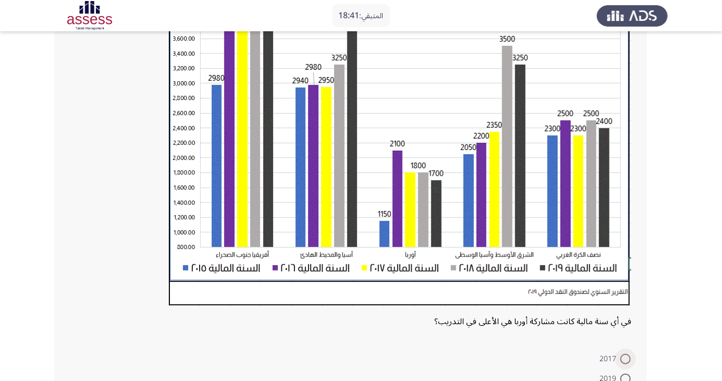
scroll to position [247, 0]
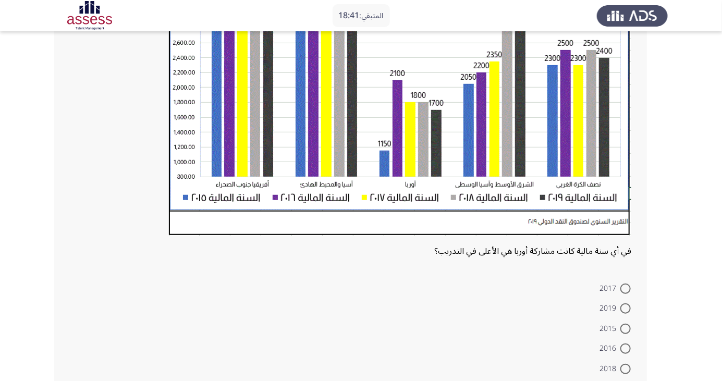
click at [626, 348] on span at bounding box center [625, 349] width 10 height 10
click at [626, 348] on input "2016" at bounding box center [625, 349] width 10 height 10
radio input "true"
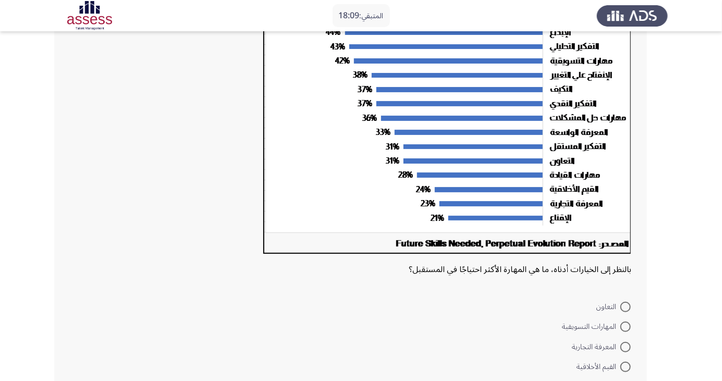
scroll to position [118, 0]
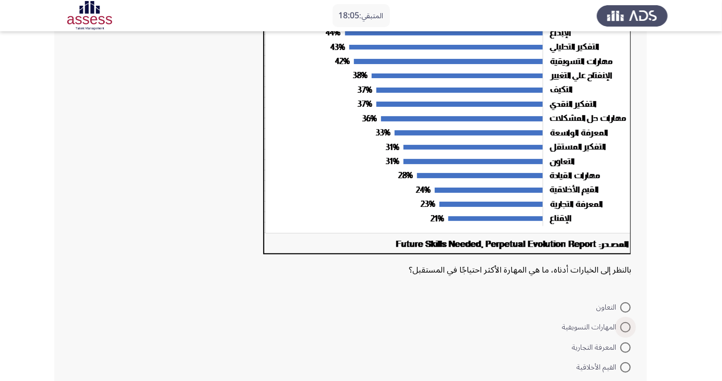
click at [626, 330] on span at bounding box center [625, 327] width 10 height 10
click at [626, 330] on input "المهارات التسويقية" at bounding box center [625, 327] width 10 height 10
radio input "true"
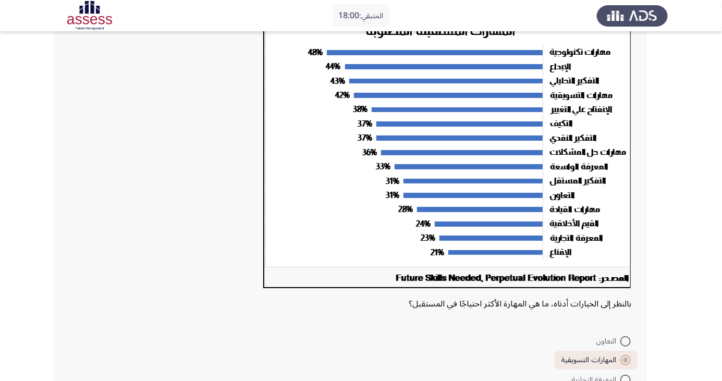
scroll to position [148, 0]
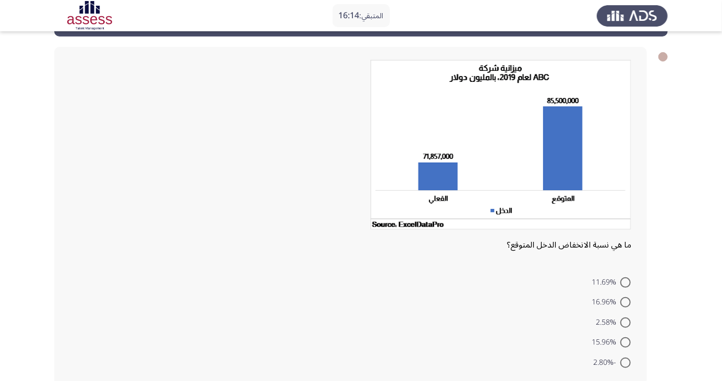
scroll to position [46, 0]
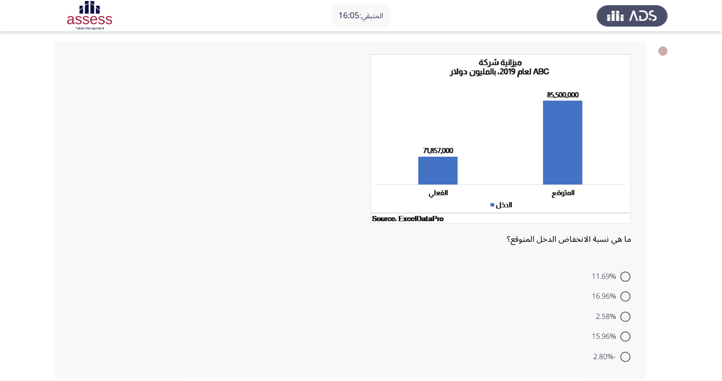
click at [626, 356] on span at bounding box center [625, 357] width 10 height 10
click at [626, 356] on input "-2.80%" at bounding box center [625, 357] width 10 height 10
radio input "true"
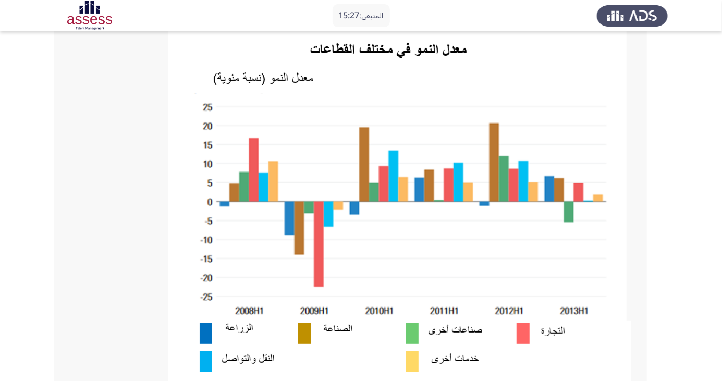
scroll to position [75, 0]
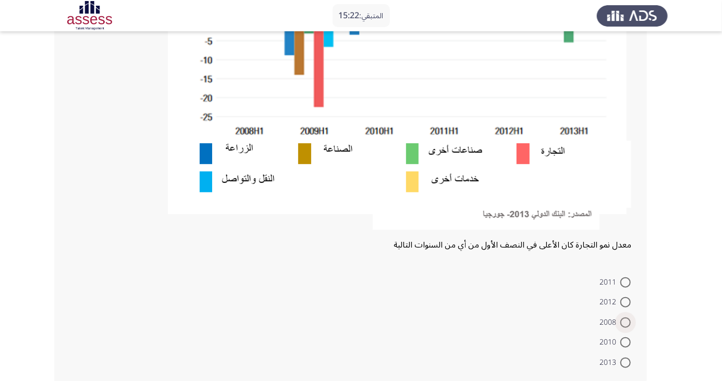
click at [626, 322] on span at bounding box center [625, 323] width 10 height 10
click at [626, 322] on input "2008" at bounding box center [625, 323] width 10 height 10
radio input "true"
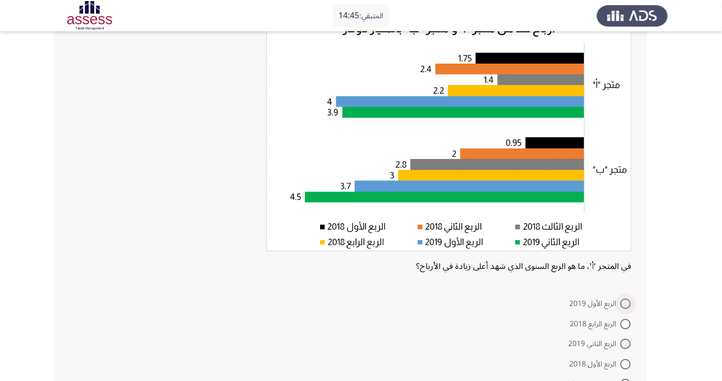
scroll to position [88, 0]
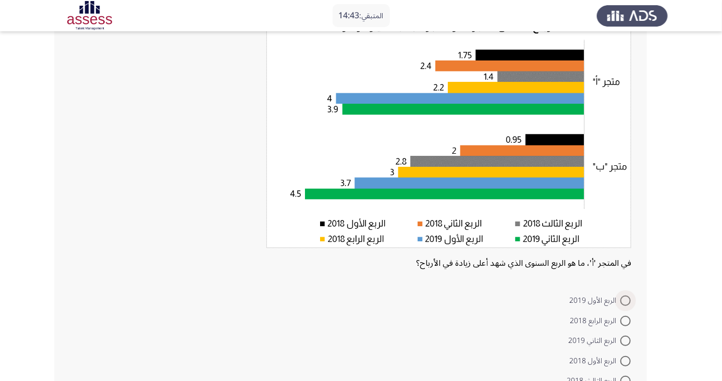
click at [626, 300] on span at bounding box center [625, 301] width 10 height 10
click at [626, 300] on input "الربع الأول 2019" at bounding box center [625, 301] width 10 height 10
radio input "true"
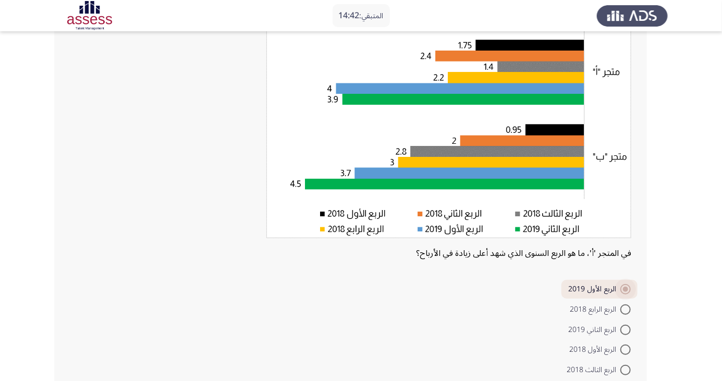
scroll to position [111, 0]
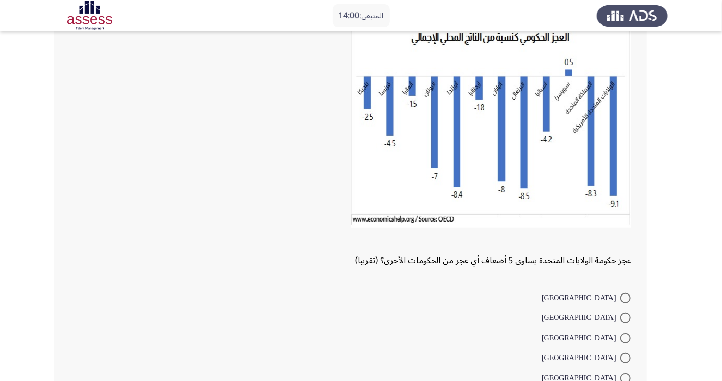
scroll to position [76, 0]
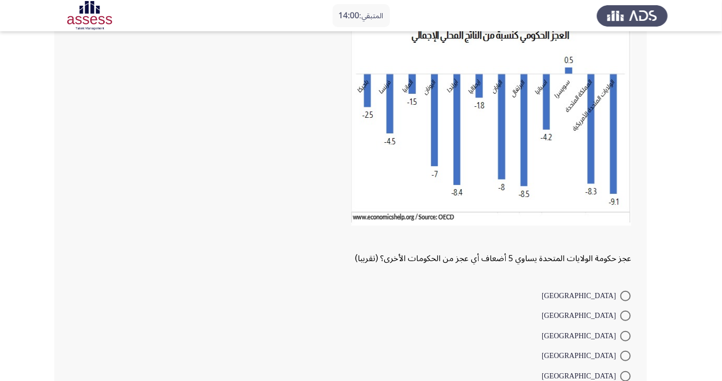
click at [626, 375] on span at bounding box center [625, 376] width 10 height 10
click at [626, 375] on input "[GEOGRAPHIC_DATA]" at bounding box center [625, 376] width 10 height 10
radio input "true"
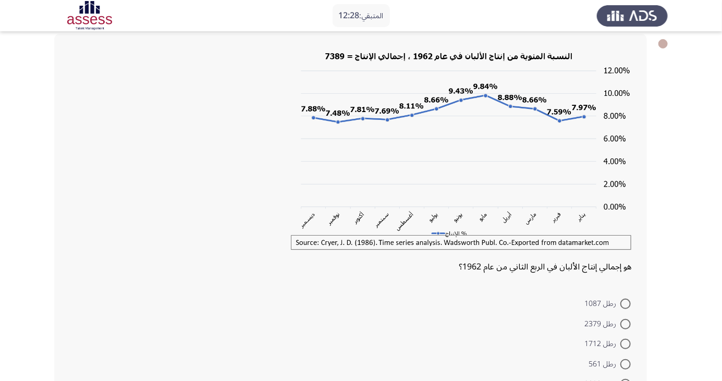
scroll to position [56, 0]
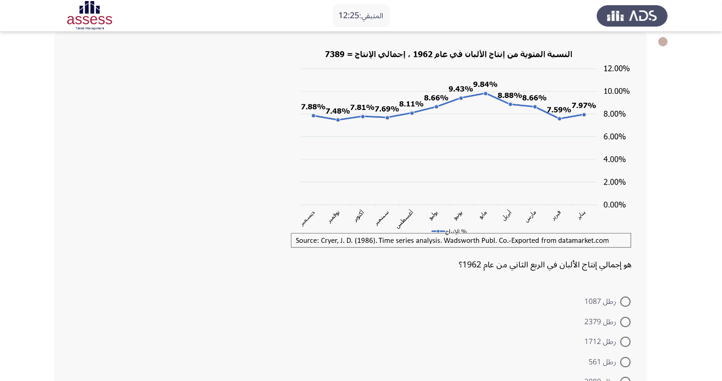
click at [626, 381] on span at bounding box center [625, 382] width 10 height 10
click at [626, 381] on input "رطل 2080" at bounding box center [625, 382] width 10 height 10
radio input "true"
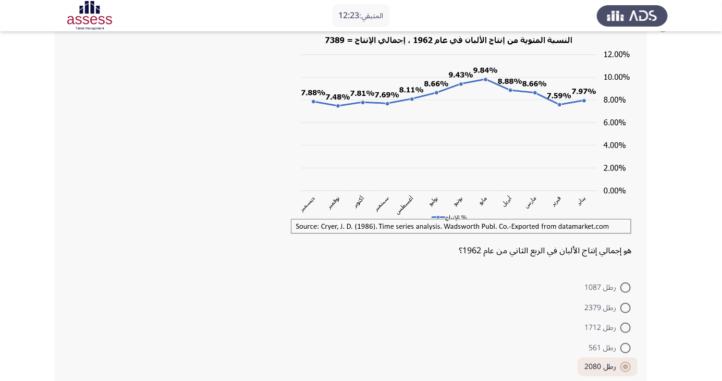
scroll to position [80, 0]
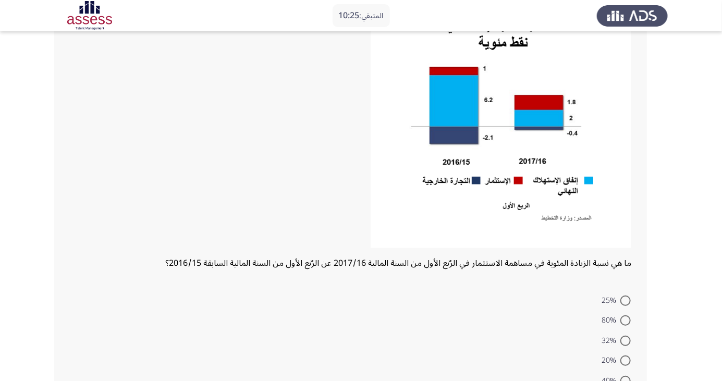
scroll to position [126, 0]
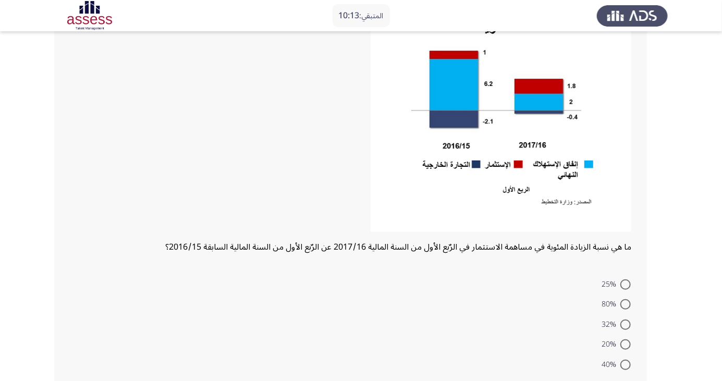
click at [631, 372] on mat-radio-button "40%" at bounding box center [616, 364] width 43 height 20
click at [621, 367] on span at bounding box center [625, 365] width 10 height 10
click at [621, 367] on input "40%" at bounding box center [625, 365] width 10 height 10
radio input "true"
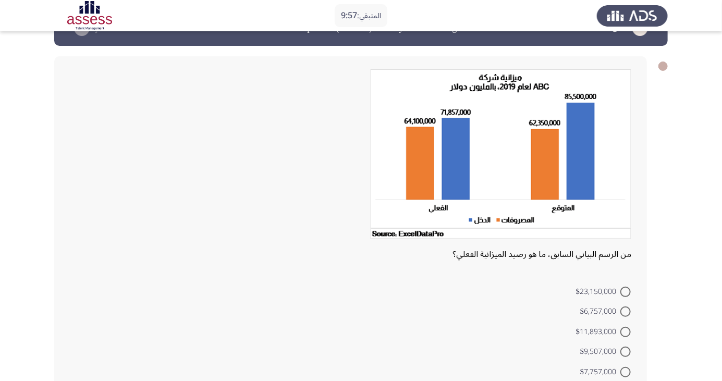
scroll to position [32, 0]
click at [626, 371] on span at bounding box center [625, 372] width 10 height 10
click at [626, 371] on input "$7,757,000" at bounding box center [625, 372] width 10 height 10
radio input "true"
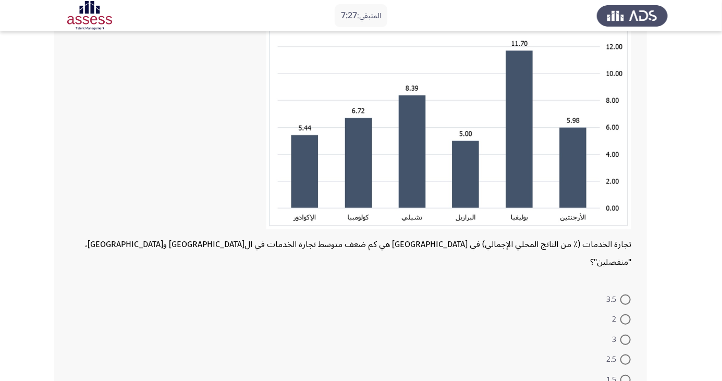
scroll to position [124, 0]
click at [626, 315] on span at bounding box center [625, 320] width 10 height 10
click at [626, 315] on input "2" at bounding box center [625, 320] width 10 height 10
radio input "true"
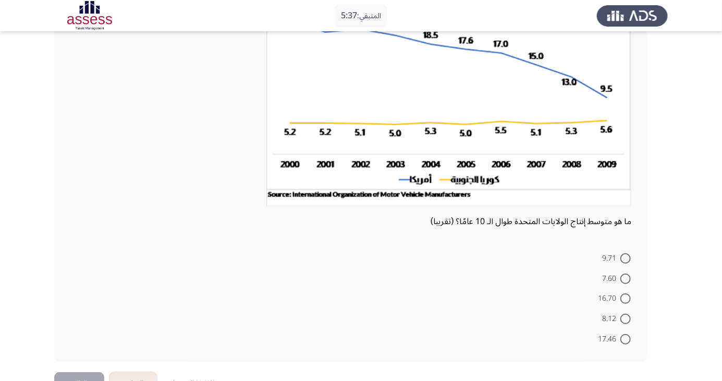
scroll to position [118, 0]
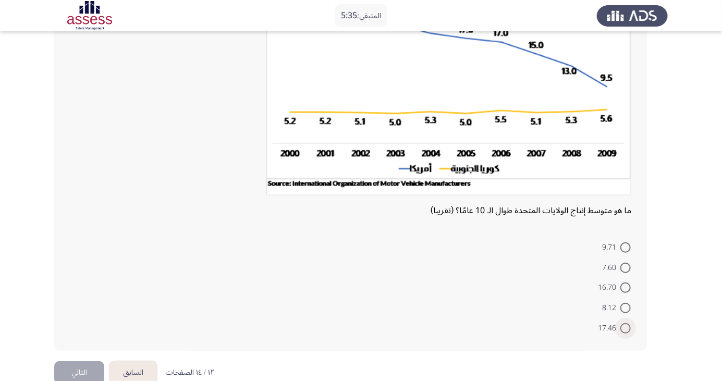
click at [629, 328] on span at bounding box center [625, 328] width 10 height 10
click at [629, 328] on input "17.46" at bounding box center [625, 328] width 10 height 10
radio input "true"
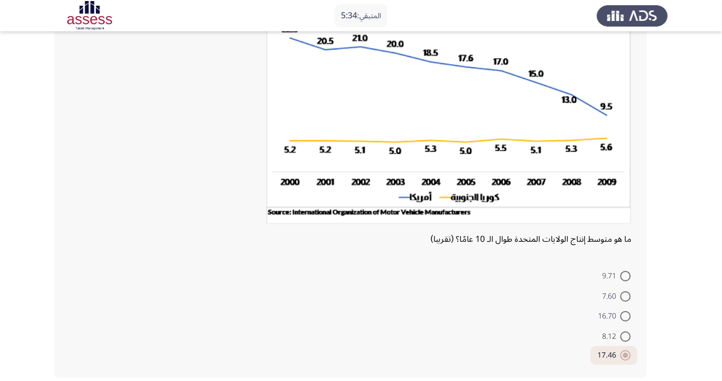
scroll to position [100, 0]
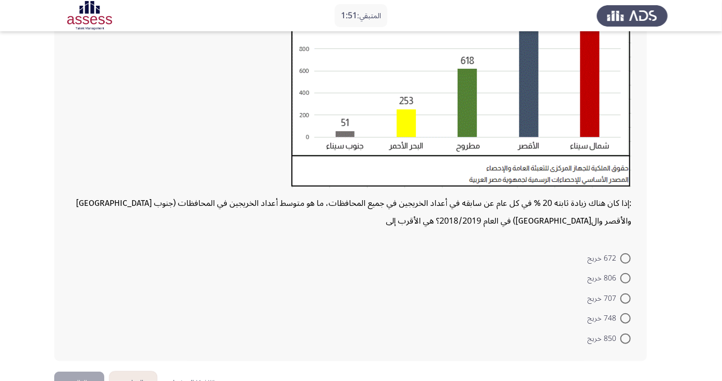
scroll to position [174, 0]
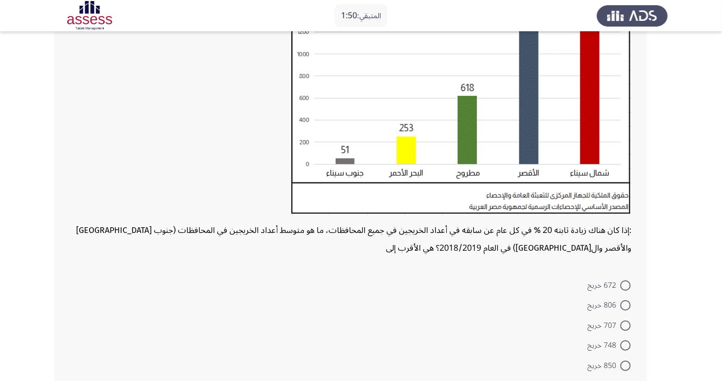
click at [631, 296] on mat-radio-button "806 خريج" at bounding box center [609, 305] width 57 height 20
click at [628, 288] on span at bounding box center [625, 285] width 10 height 10
click at [628, 288] on input "672 خريج" at bounding box center [625, 285] width 10 height 10
radio input "true"
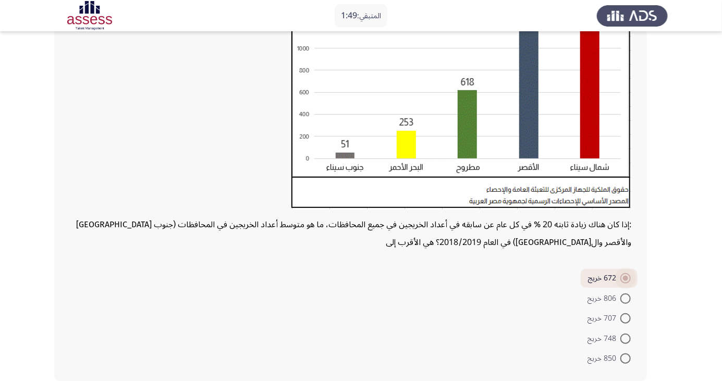
scroll to position [182, 0]
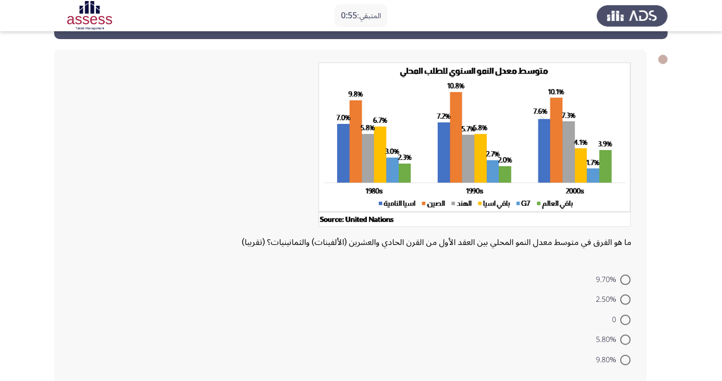
scroll to position [42, 0]
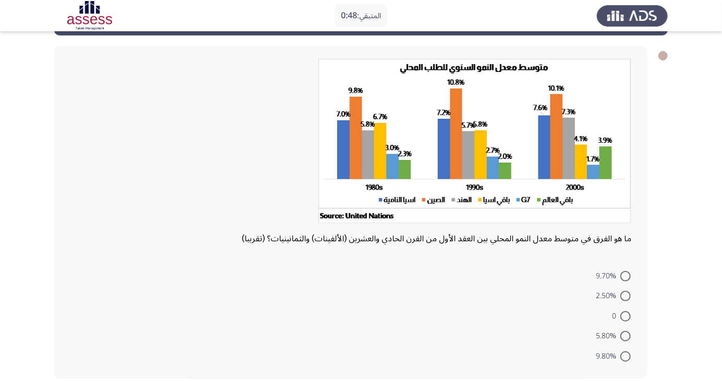
click at [626, 315] on span at bounding box center [625, 316] width 10 height 10
click at [626, 315] on input "0" at bounding box center [625, 316] width 10 height 10
radio input "true"
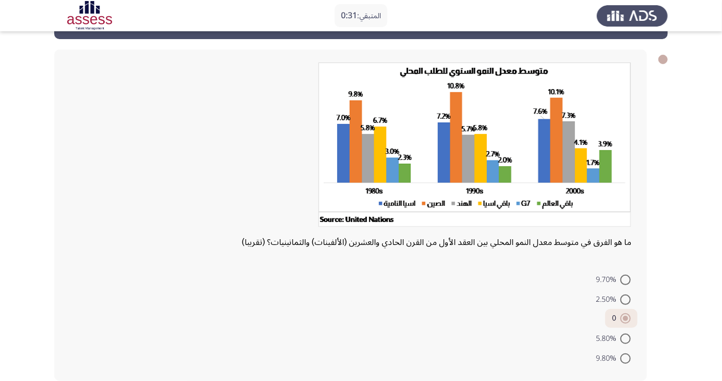
scroll to position [40, 0]
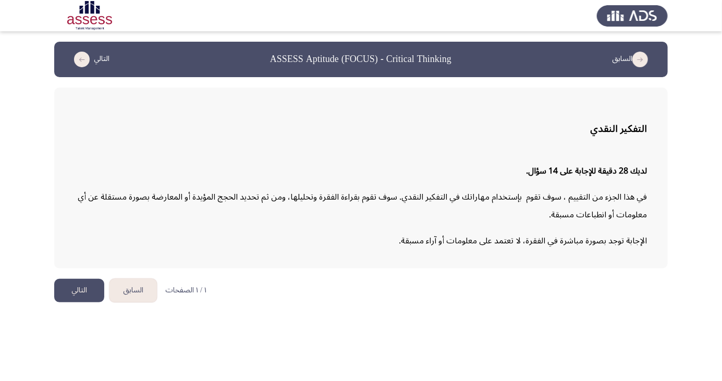
click at [557, 313] on html "السابق ASSESS Aptitude (FOCUS) - Critical Thinking التالي التفكير النقدي لديك 2…" at bounding box center [361, 156] width 722 height 313
click at [86, 291] on button "التالي" at bounding box center [79, 290] width 50 height 23
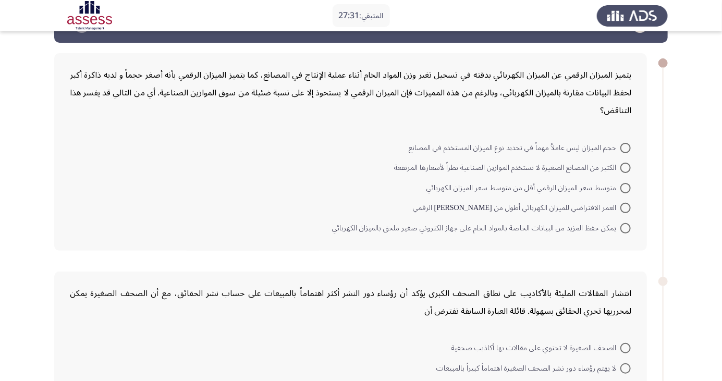
scroll to position [35, 0]
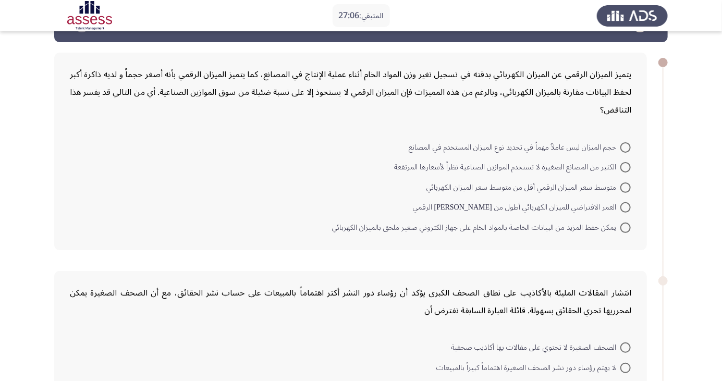
click at [627, 138] on mat-radio-button "حجم الميزان ليس عاملاُ مهماً في تحديد نوع الميزان المستخدم في المصانع" at bounding box center [520, 147] width 236 height 20
click at [626, 146] on span at bounding box center [625, 147] width 10 height 10
click at [626, 146] on input "حجم الميزان ليس عاملاُ مهماً في تحديد نوع الميزان المستخدم في المصانع" at bounding box center [625, 147] width 10 height 10
radio input "true"
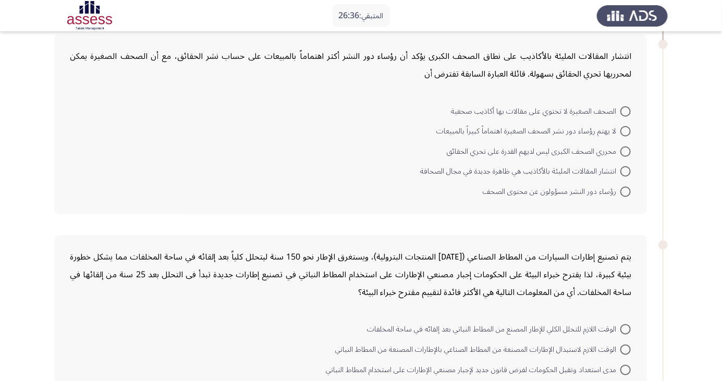
scroll to position [271, 0]
click at [626, 170] on span at bounding box center [625, 171] width 10 height 10
click at [626, 170] on input "انتشار المقالات المليئة بالأكاذيب هي ظاهرة جديدة في مجال الصحافة" at bounding box center [625, 171] width 10 height 10
radio input "true"
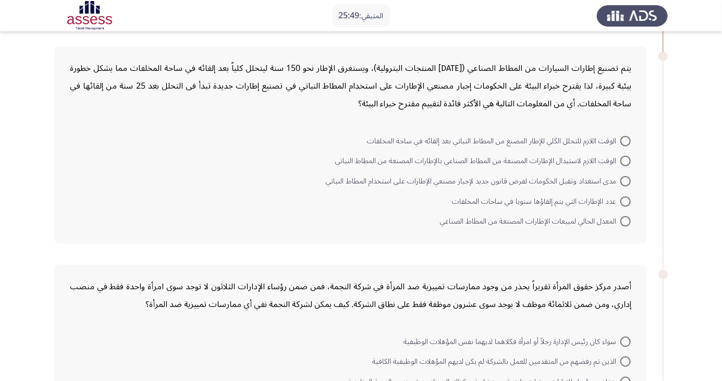
scroll to position [458, 0]
click at [626, 179] on span at bounding box center [625, 180] width 10 height 10
click at [626, 179] on input "مدى استعداد وتقبل الحكومات لفرض قانون جديد لإجبار مصنعي الإطارات على استخدام ال…" at bounding box center [625, 180] width 10 height 10
radio input "true"
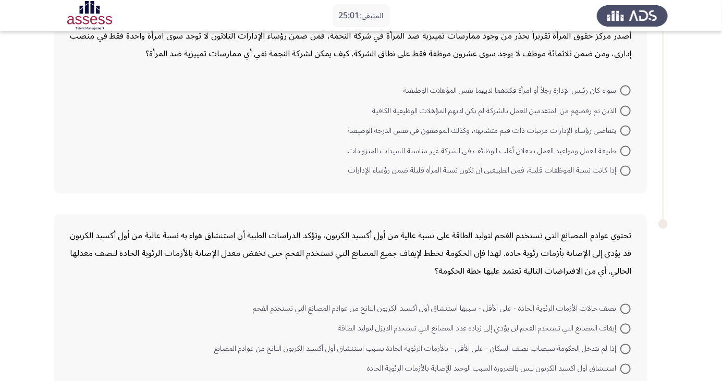
scroll to position [706, 0]
click at [626, 90] on span at bounding box center [625, 92] width 10 height 10
click at [626, 90] on input "سواء كان رئيس الإدارة رجلاً أو امرأة فكلاهما لديهما نفس المؤهلات الوظيفية" at bounding box center [625, 92] width 10 height 10
radio input "true"
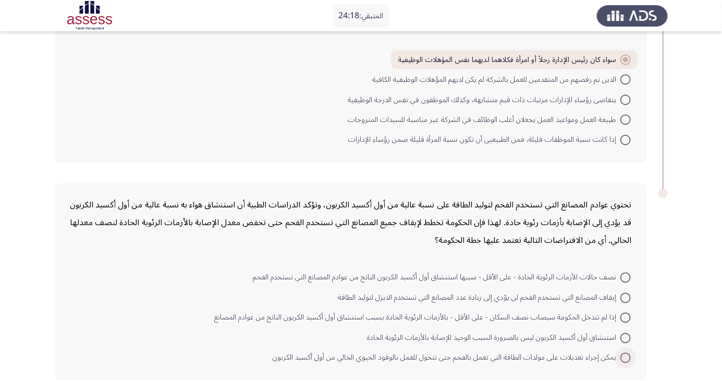
click at [626, 356] on span at bounding box center [625, 358] width 10 height 10
click at [626, 356] on input "يمكن إجراء تعديلات على مولدات الطاقة التي تعمل بالفحم حتى تتحول للعمل بالوقود ا…" at bounding box center [625, 358] width 10 height 10
radio input "true"
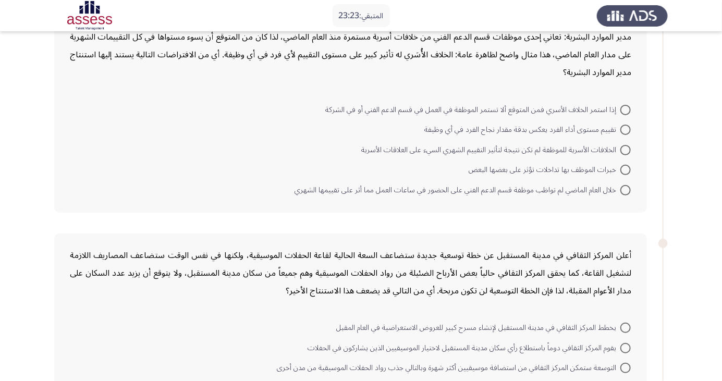
scroll to position [84, 0]
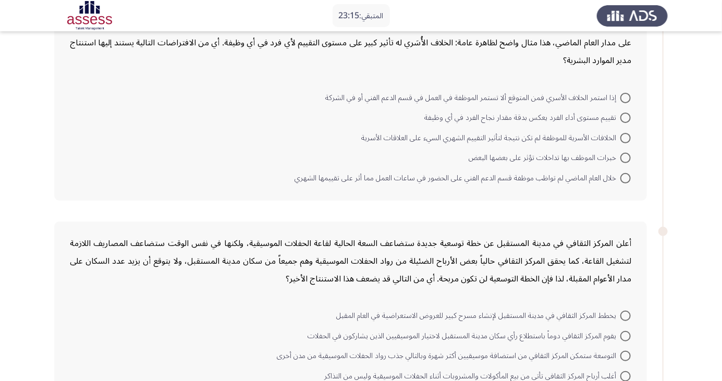
click at [626, 117] on span at bounding box center [625, 118] width 10 height 10
click at [626, 117] on input "تقييم مستوى أداء الفرد يعكس بدقة مقدار نجاح الفرد في أي وظيفة" at bounding box center [625, 118] width 10 height 10
radio input "true"
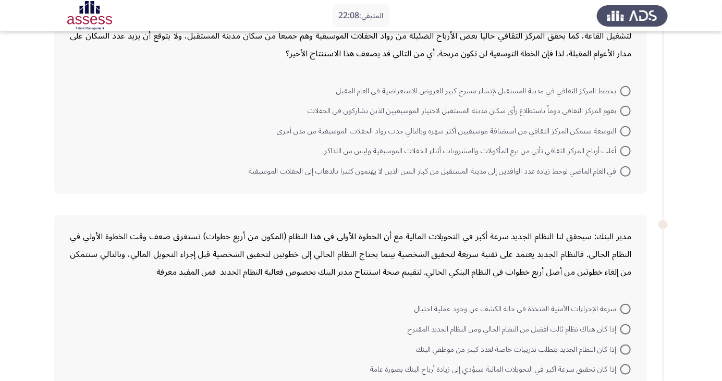
scroll to position [309, 0]
click at [626, 109] on span at bounding box center [625, 110] width 10 height 10
click at [626, 109] on input "يقوم المركز الثقافي دوماً باستطلاع رأي سكان مدينة المستقبل لاختيار الموسيقيين ا…" at bounding box center [625, 110] width 10 height 10
radio input "true"
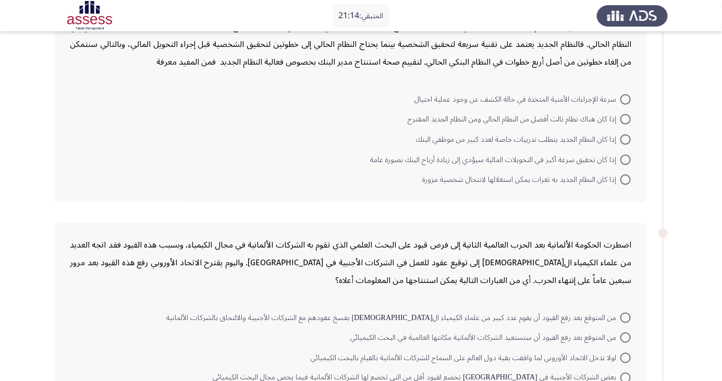
scroll to position [516, 0]
click at [626, 159] on span at bounding box center [625, 161] width 10 height 10
click at [626, 159] on input "إذا كان تحقيق سرعة أكبر في التحويلات المالية سيؤدي إلى زيادة أرباح البنك بصورة …" at bounding box center [625, 161] width 10 height 10
radio input "true"
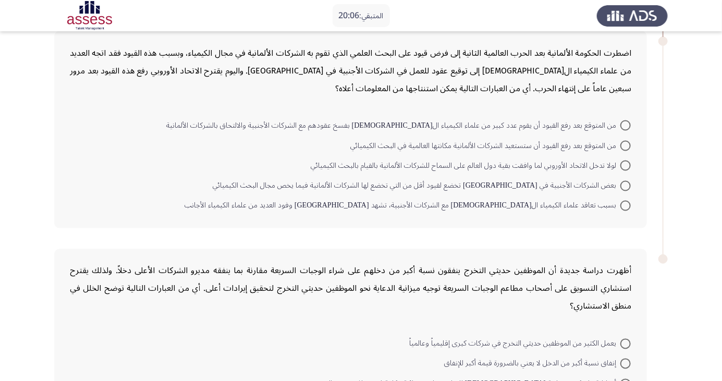
scroll to position [705, 0]
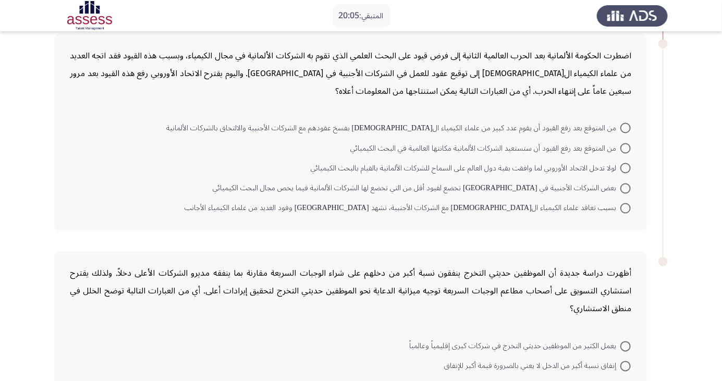
click at [624, 158] on mat-radio-button "لولا تدخل الاتحاد الأوروبي لما وافقت بقية دول العالم على السماح للشركات الألمان…" at bounding box center [471, 168] width 334 height 20
click at [626, 146] on span at bounding box center [625, 148] width 10 height 10
click at [626, 146] on input "من المتوقع بعد رفع القيود أن ستستعيد الشركات الألمانية مكانتها العالمية في البح…" at bounding box center [625, 148] width 10 height 10
radio input "true"
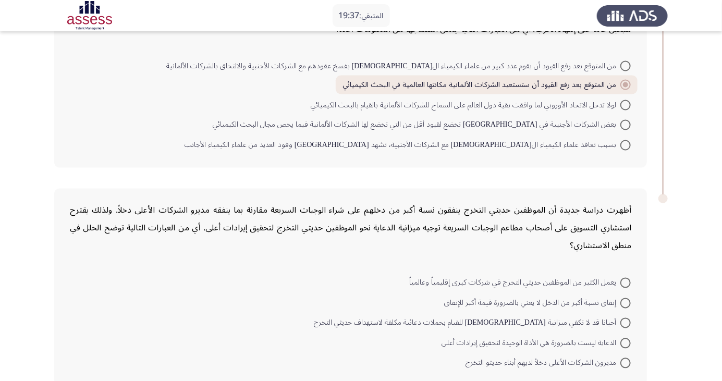
scroll to position [772, 0]
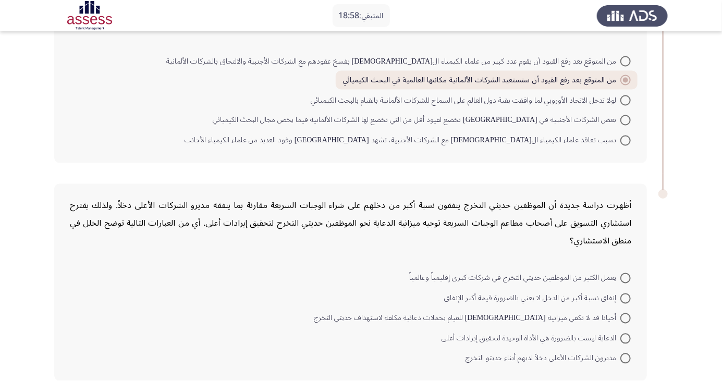
click at [624, 319] on span at bounding box center [625, 318] width 10 height 10
click at [624, 319] on input "أحيانا قد لا تكفي ميزانية [DEMOGRAPHIC_DATA] للقيام بحملات دعائية مكلفة لاستهدا…" at bounding box center [625, 318] width 10 height 10
radio input "true"
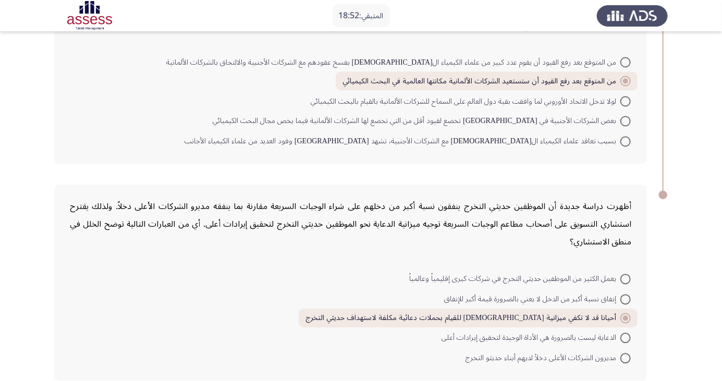
click at [623, 295] on span at bounding box center [625, 300] width 10 height 10
click at [623, 295] on input "إنفاق نسبة أكبر من الدخل لا يعني بالضرورة قيمة أكبر للإنفاق" at bounding box center [625, 300] width 10 height 10
radio input "true"
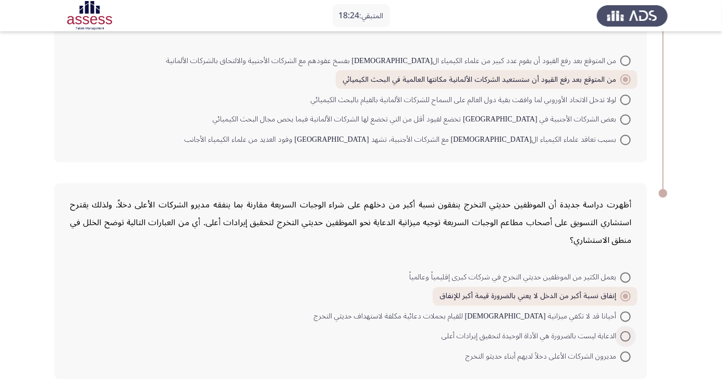
scroll to position [766, 0]
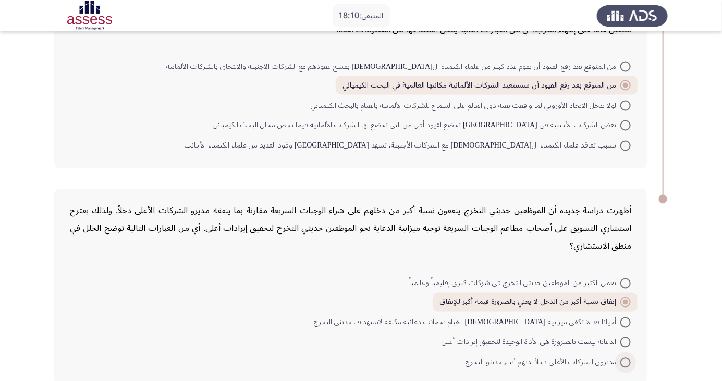
click at [626, 360] on span at bounding box center [625, 363] width 10 height 10
click at [626, 360] on input "مديرون الشركات الأعلى دخلاً لديهم أبناء حديثو التخرج" at bounding box center [625, 363] width 10 height 10
radio input "true"
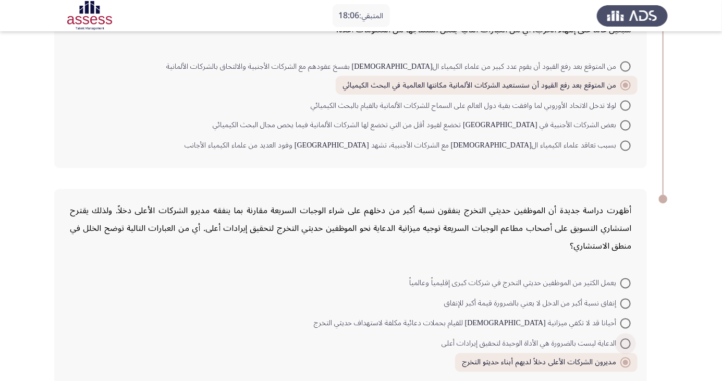
click at [626, 341] on span at bounding box center [625, 344] width 10 height 10
click at [626, 341] on input "الدعاية ليست بالضرورة هي الأداة الوحيدة لتحقيق إيرادات أعلى" at bounding box center [625, 344] width 10 height 10
radio input "true"
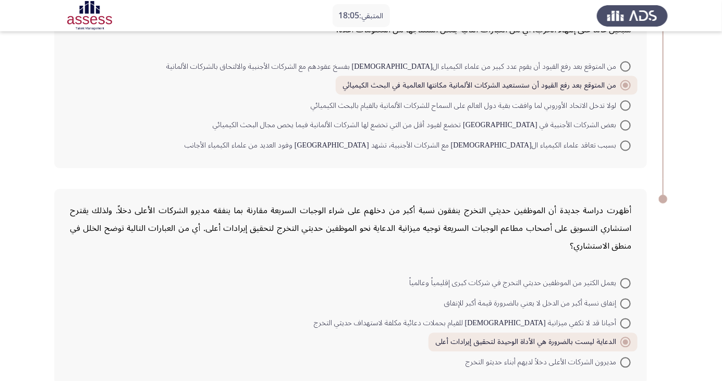
click at [626, 322] on span at bounding box center [625, 324] width 10 height 10
click at [626, 322] on input "أحيانا قد لا تكفي ميزانية [DEMOGRAPHIC_DATA] للقيام بحملات دعائية مكلفة لاستهدا…" at bounding box center [625, 324] width 10 height 10
radio input "true"
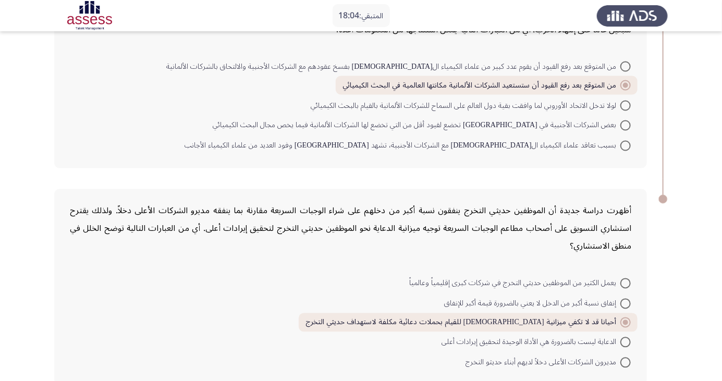
click at [626, 301] on span at bounding box center [625, 304] width 10 height 10
click at [626, 301] on input "إنفاق نسبة أكبر من الدخل لا يعني بالضرورة قيمة أكبر للإنفاق" at bounding box center [625, 304] width 10 height 10
radio input "true"
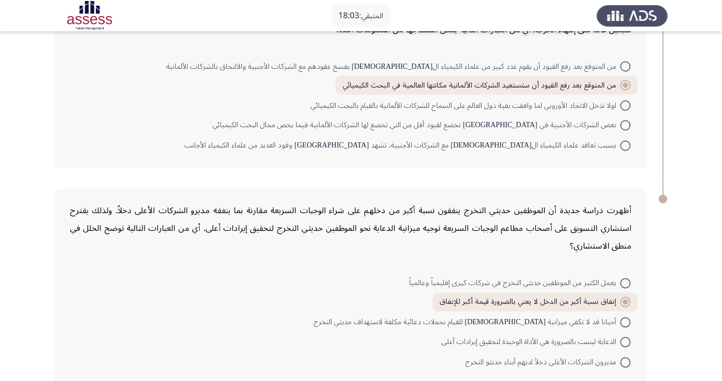
click at [626, 282] on span at bounding box center [625, 283] width 10 height 10
click at [626, 282] on input "يعمل الكثير من الموظفين حديثي التخرج في شركات كبرى إقليمياً وعالمياً" at bounding box center [625, 283] width 10 height 10
radio input "true"
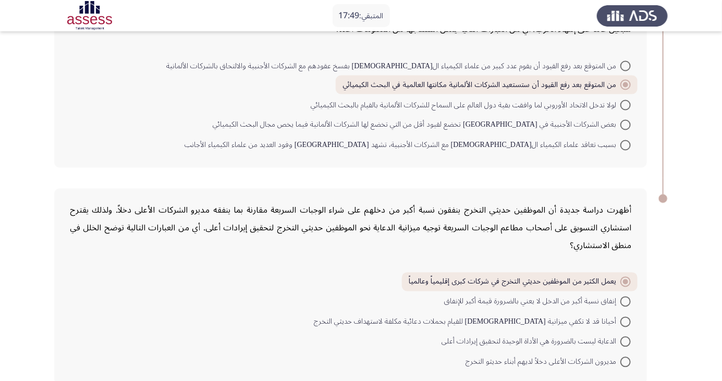
scroll to position [762, 0]
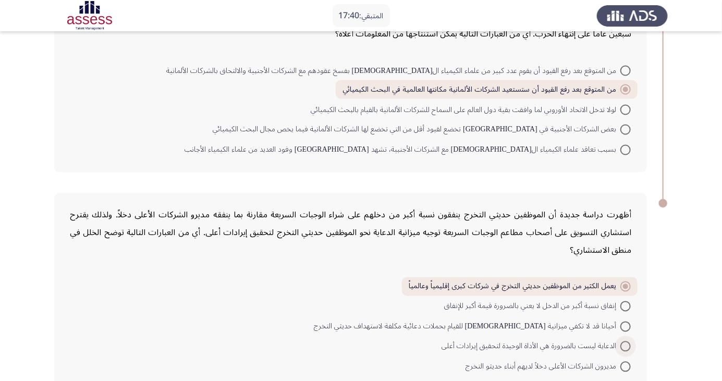
click at [626, 345] on span at bounding box center [625, 346] width 10 height 10
click at [626, 345] on input "الدعاية ليست بالضرورة هي الأداة الوحيدة لتحقيق إيرادات أعلى" at bounding box center [625, 346] width 10 height 10
radio input "true"
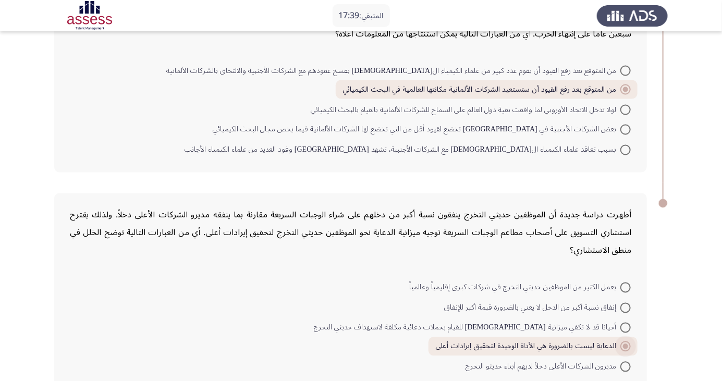
scroll to position [771, 0]
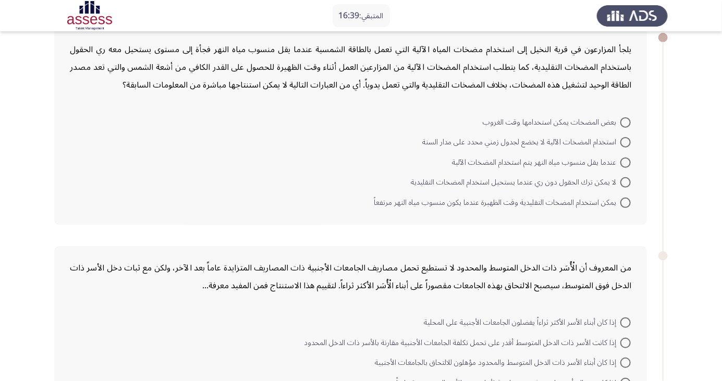
scroll to position [60, 0]
click at [626, 181] on span at bounding box center [625, 182] width 10 height 10
click at [626, 181] on input "لا يمكن ترك الحقول دون ري عندما يستحيل استخدام المضخات التقليدية" at bounding box center [625, 182] width 10 height 10
radio input "true"
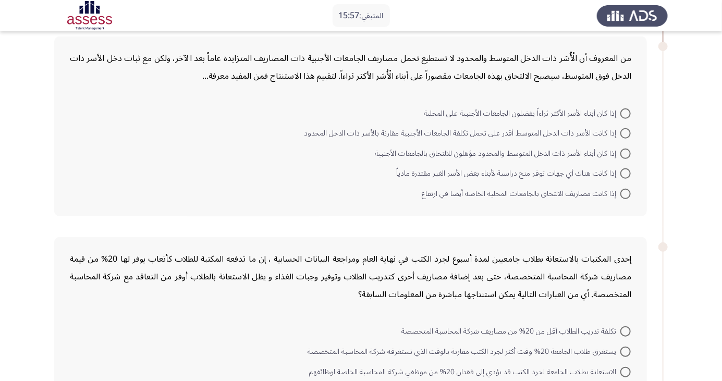
scroll to position [274, 0]
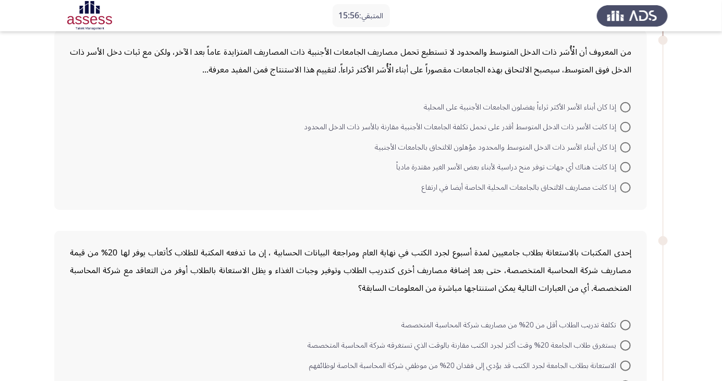
click at [626, 126] on span at bounding box center [625, 127] width 10 height 10
click at [626, 126] on input "إذا كانت الأسر ذات الدخل المتوسط أقدر على تحمل تكلفة الجامعات الأجنبية مقارنة ب…" at bounding box center [625, 127] width 10 height 10
radio input "true"
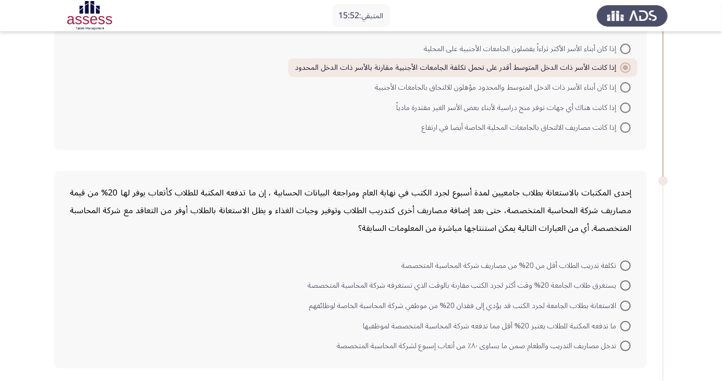
scroll to position [332, 0]
click at [626, 87] on span at bounding box center [625, 88] width 10 height 10
click at [626, 87] on input "إذا كان أبناء الأسر ذات الدخل المتوسط والمحدود مؤهلون للالتحاق بالجامعات الأجنب…" at bounding box center [625, 88] width 10 height 10
radio input "true"
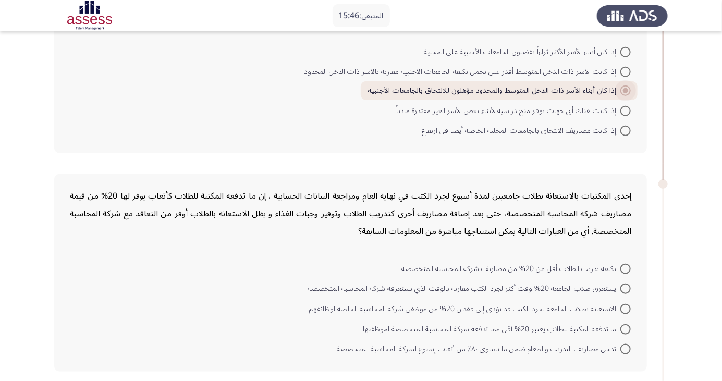
scroll to position [322, 0]
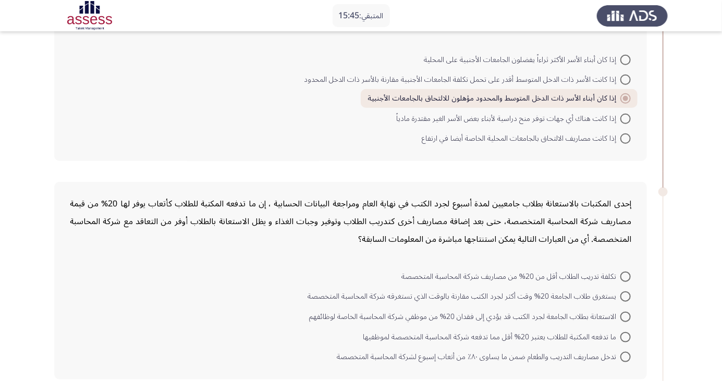
click at [626, 79] on span at bounding box center [625, 80] width 10 height 10
click at [626, 79] on input "إذا كانت الأسر ذات الدخل المتوسط أقدر على تحمل تكلفة الجامعات الأجنبية مقارنة ب…" at bounding box center [625, 80] width 10 height 10
radio input "true"
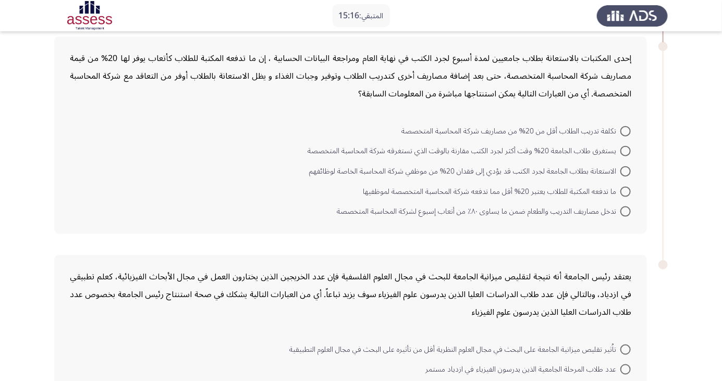
scroll to position [468, 0]
click at [626, 129] on span at bounding box center [625, 131] width 10 height 10
click at [626, 129] on input "تكلفة تدريب الطلاب أقل من 20% من مصاريف شركة المحاسبة المتخصصة" at bounding box center [625, 131] width 10 height 10
radio input "true"
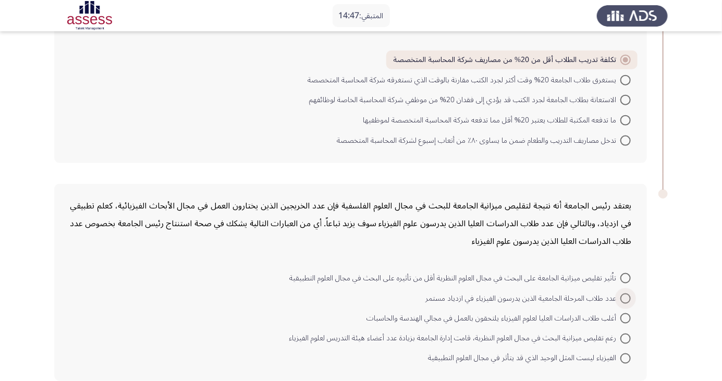
scroll to position [538, 0]
click at [626, 276] on span at bounding box center [625, 277] width 10 height 10
click at [626, 276] on input "تاُثير تقليص ميزانية الجامعة على البحث في مجال العلوم النظرية أقل من تأثيره على…" at bounding box center [625, 277] width 10 height 10
radio input "true"
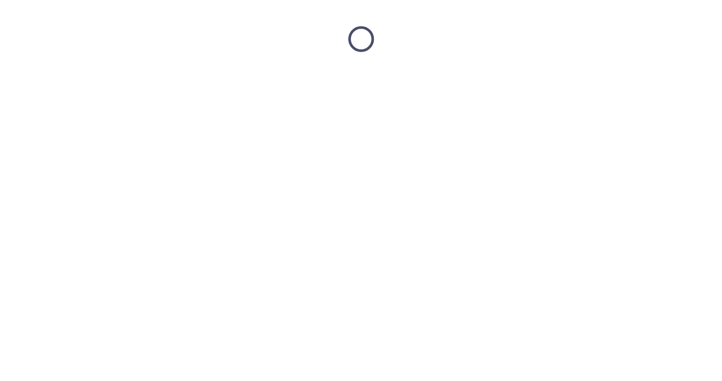
scroll to position [0, 0]
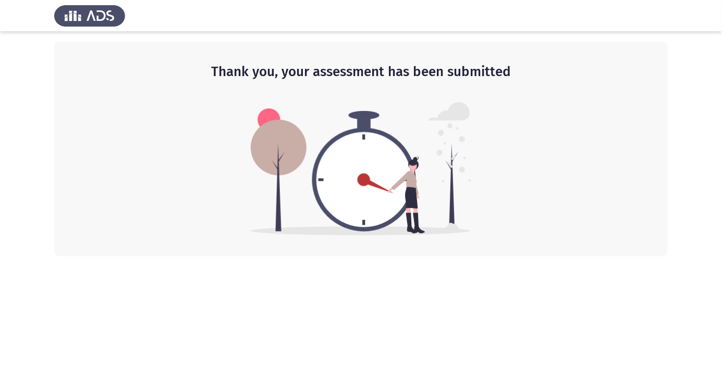
click at [411, 257] on html "Thank you, your assessment has been submitted" at bounding box center [361, 128] width 722 height 257
